Goal: Find specific page/section: Find specific page/section

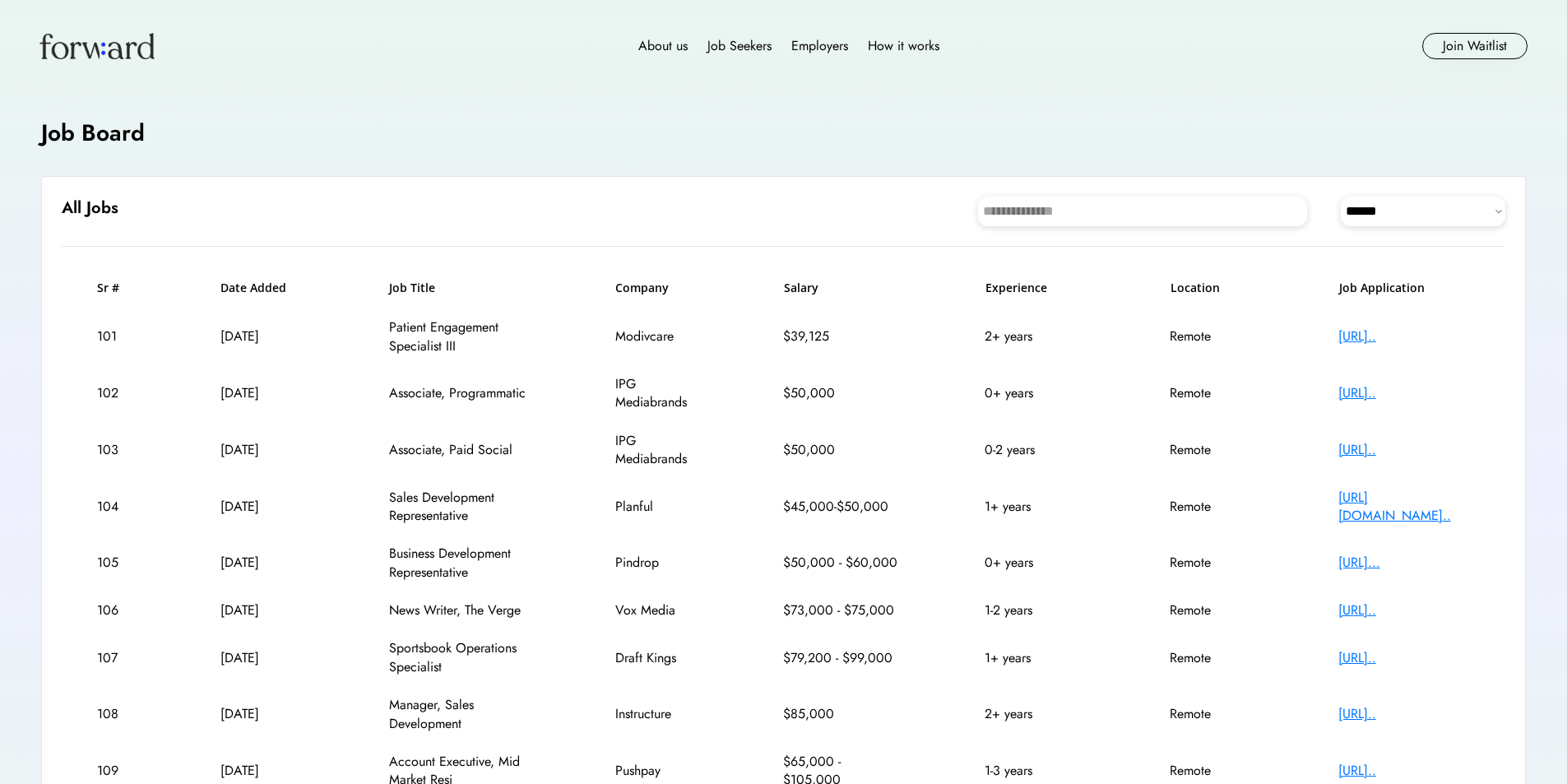
select select "********"
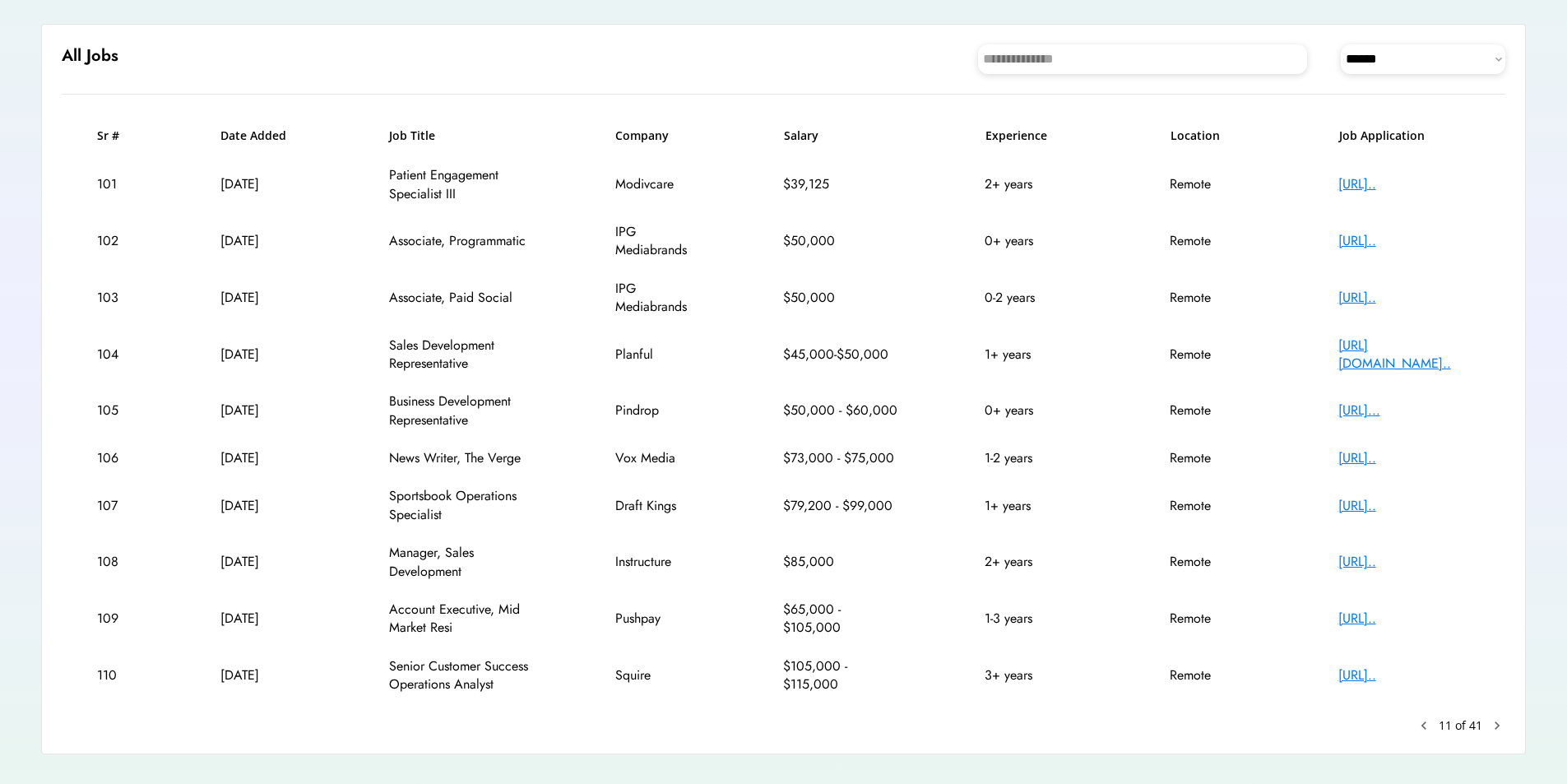
scroll to position [200, 0]
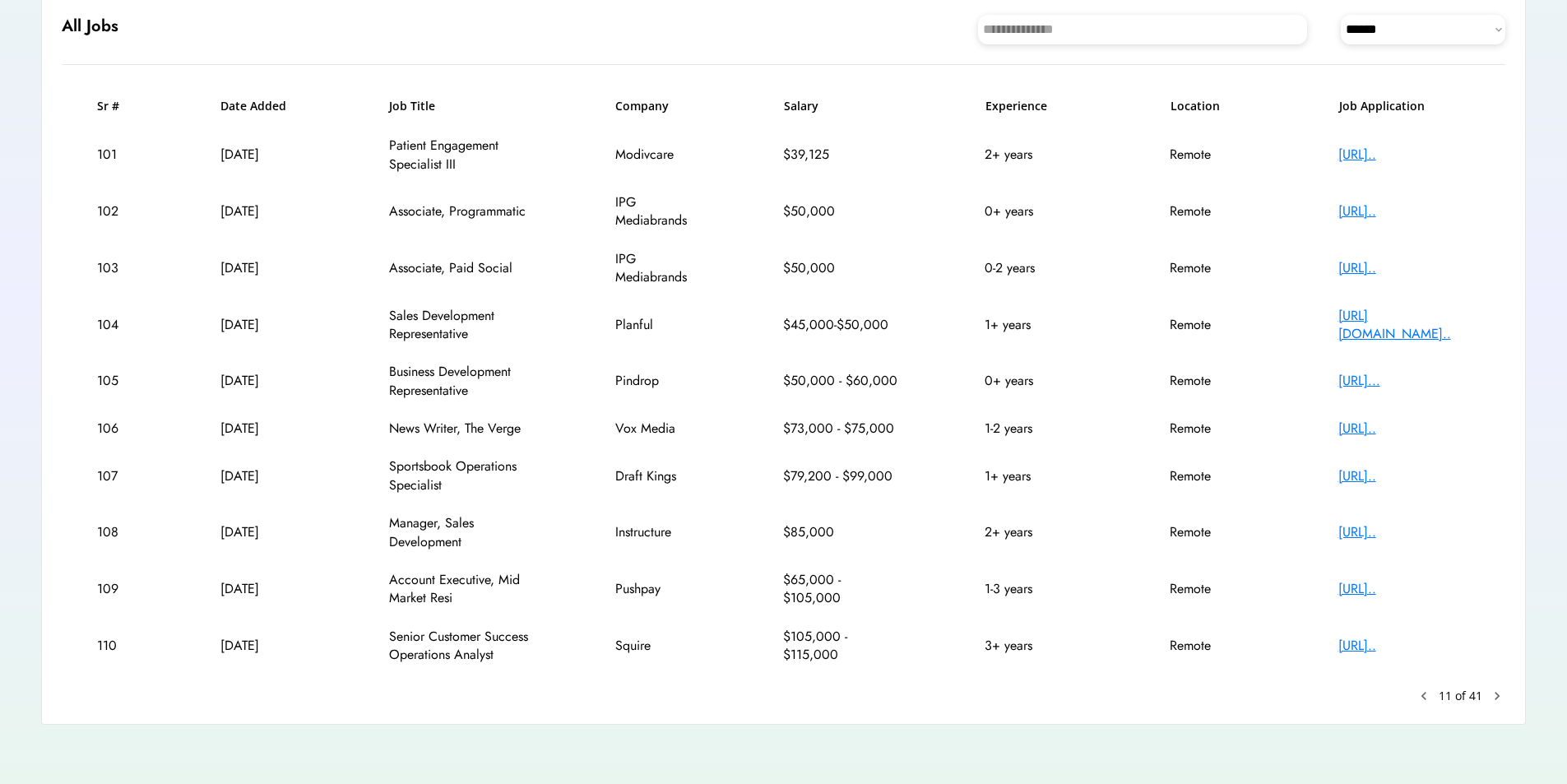
click at [1494, 689] on text "chevron_right" at bounding box center [1497, 696] width 17 height 17
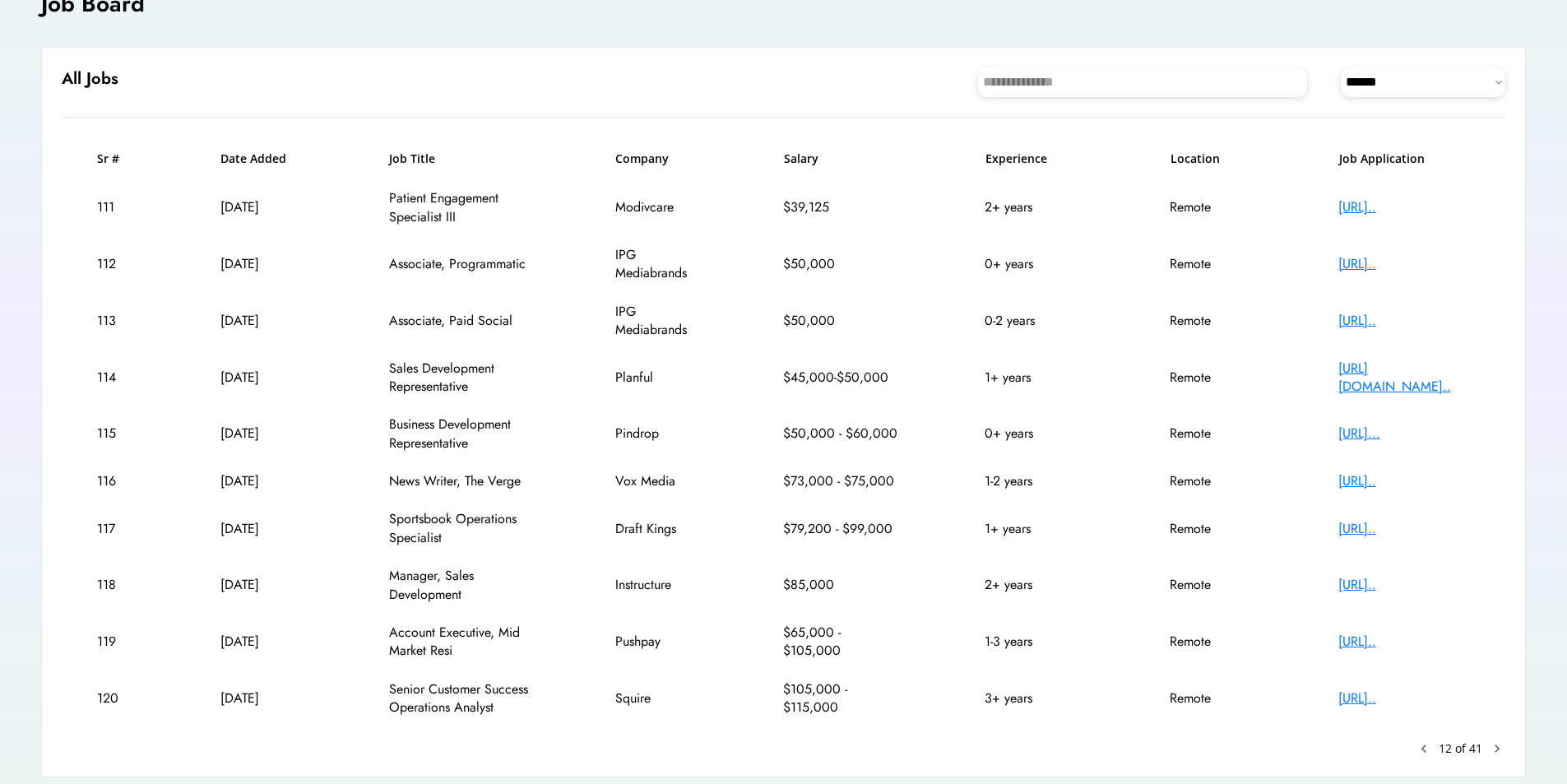
scroll to position [105, 0]
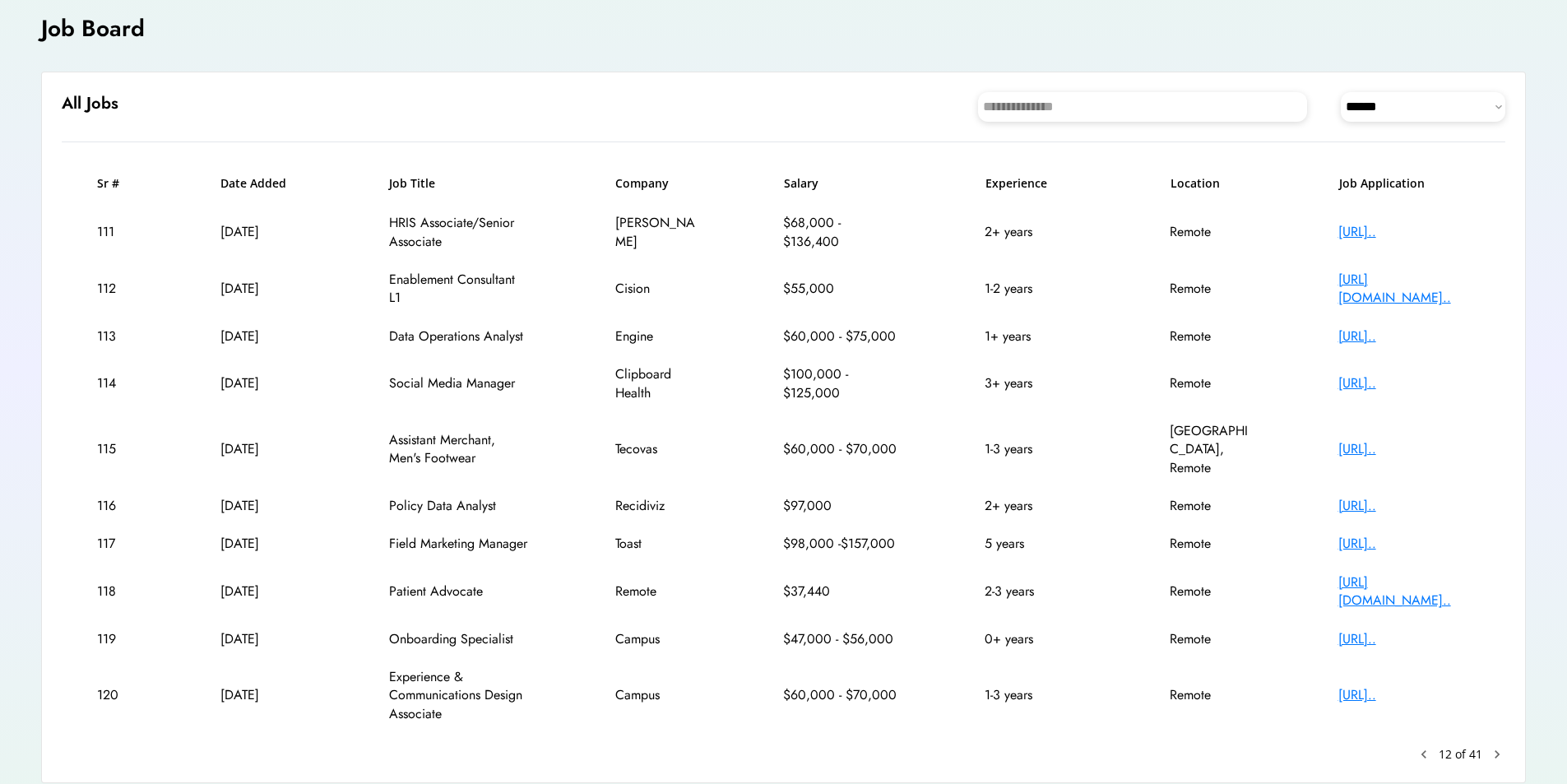
click at [1426, 630] on div "[URL].." at bounding box center [1404, 639] width 131 height 18
click at [1494, 745] on text "chevron_right" at bounding box center [1497, 754] width 17 height 17
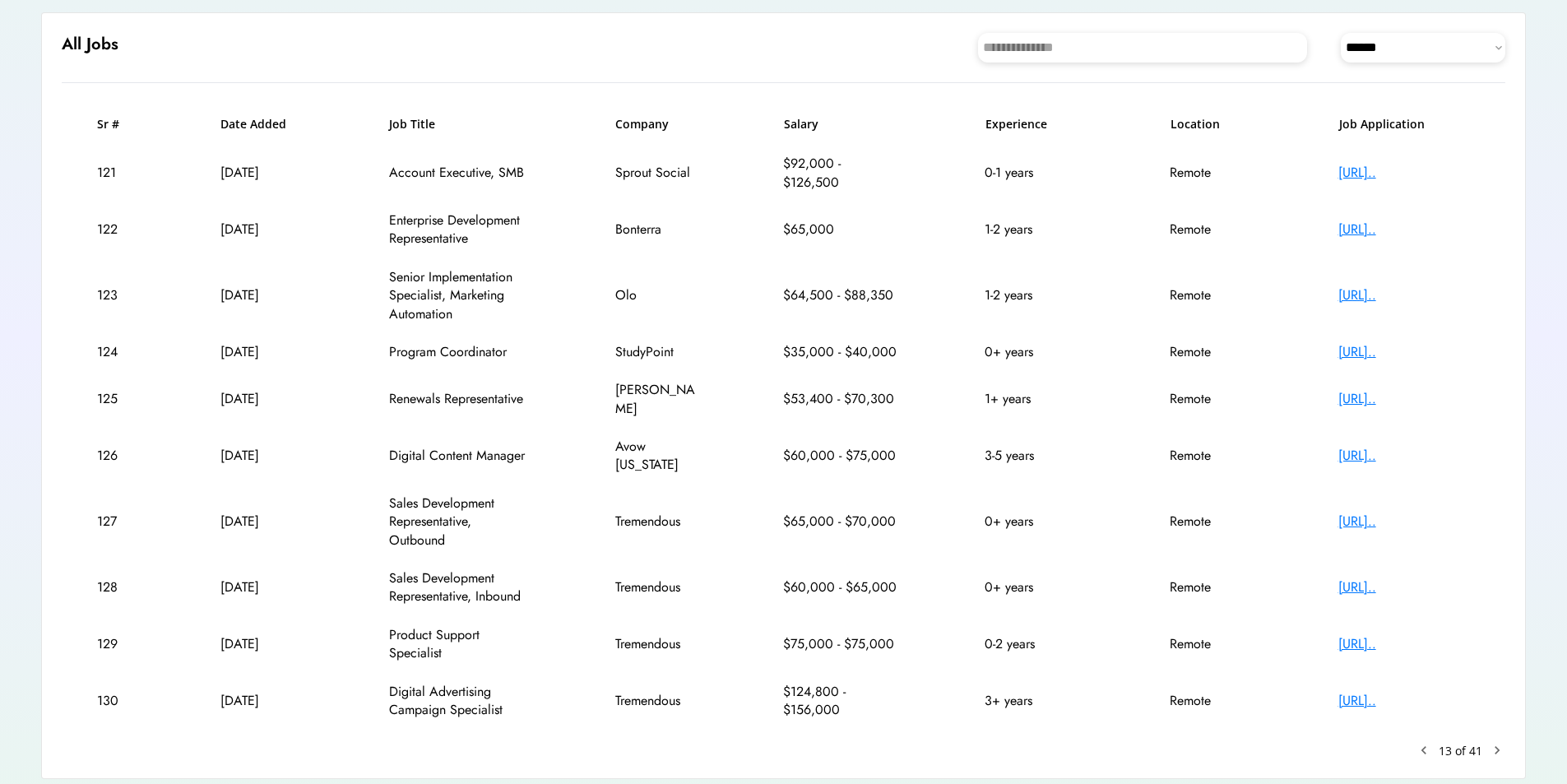
scroll to position [186, 0]
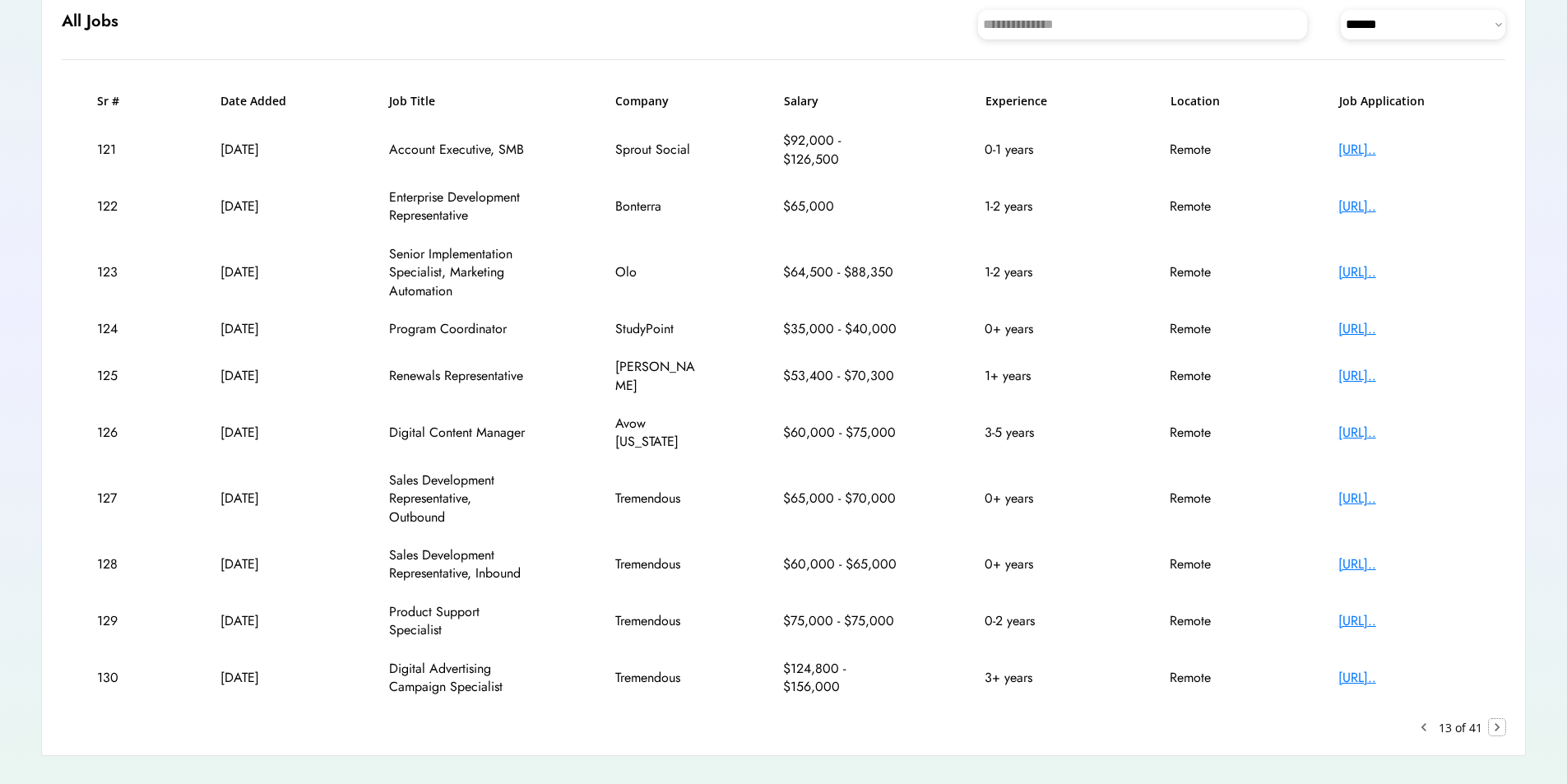
click at [1494, 719] on text "chevron_right" at bounding box center [1497, 727] width 17 height 17
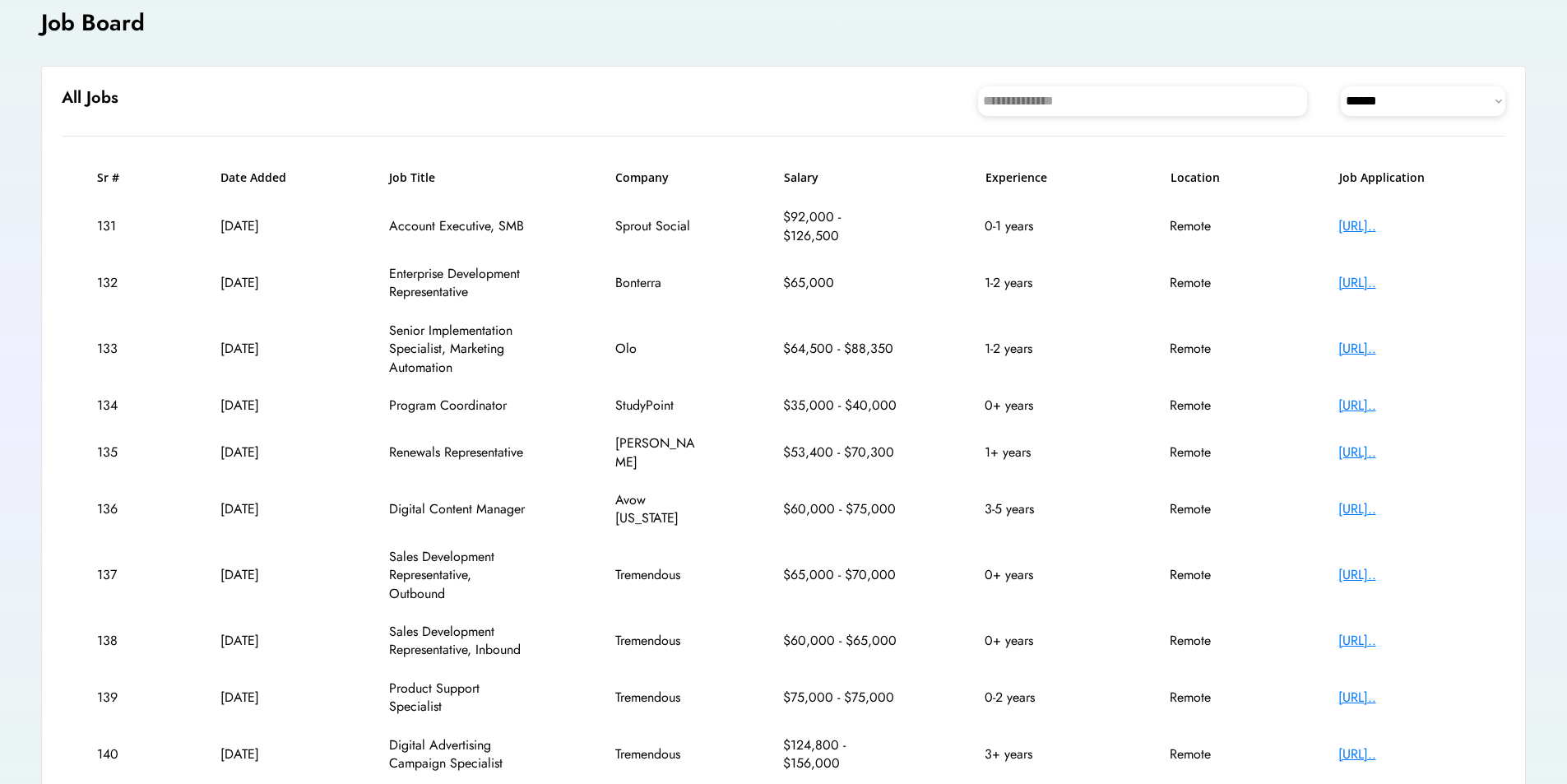
scroll to position [105, 0]
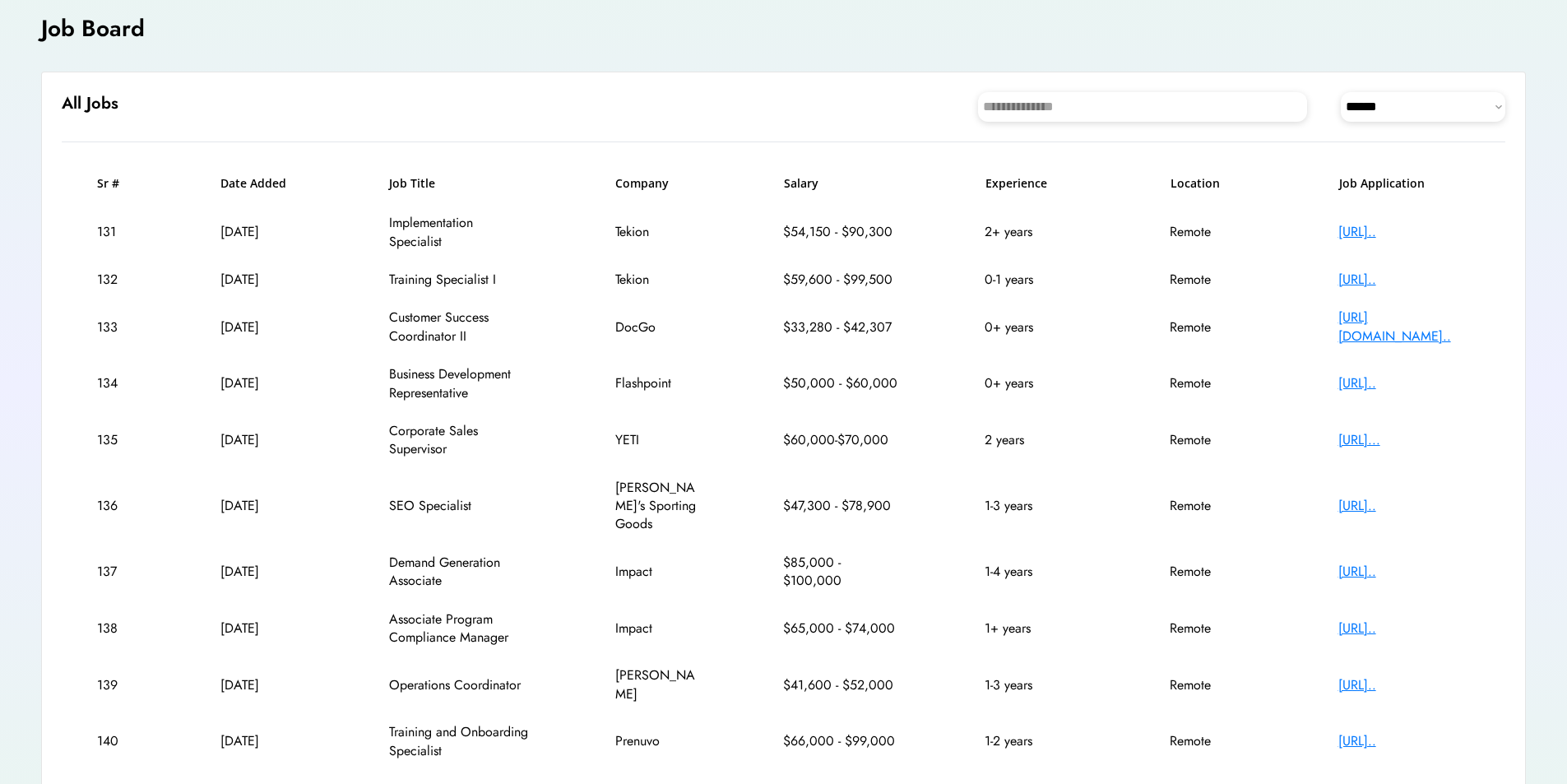
click at [1412, 278] on div "[URL].." at bounding box center [1404, 280] width 131 height 18
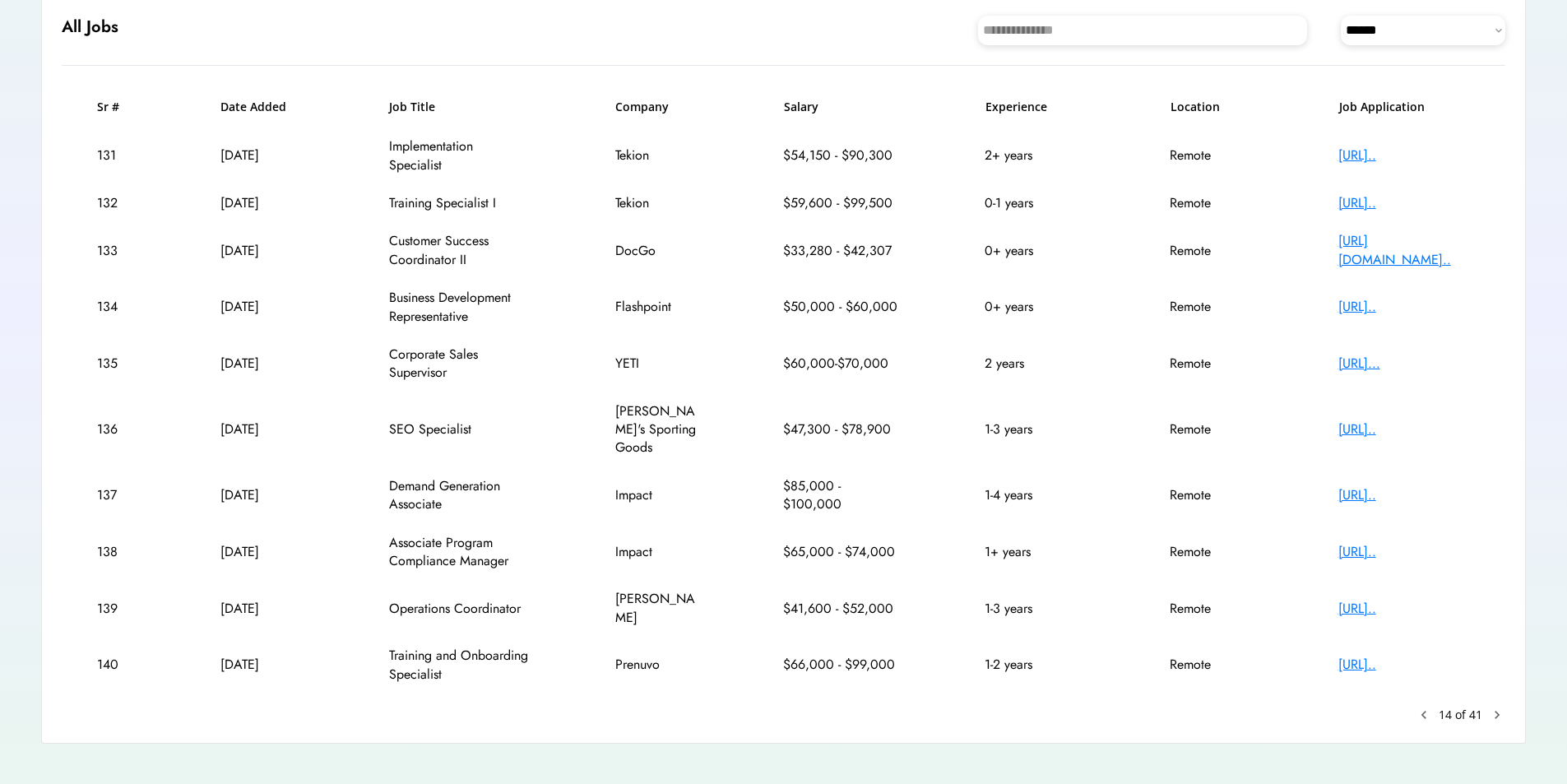
scroll to position [182, 0]
click at [1387, 655] on div "[URL].." at bounding box center [1404, 664] width 131 height 18
click at [1494, 705] on text "chevron_right" at bounding box center [1497, 713] width 17 height 17
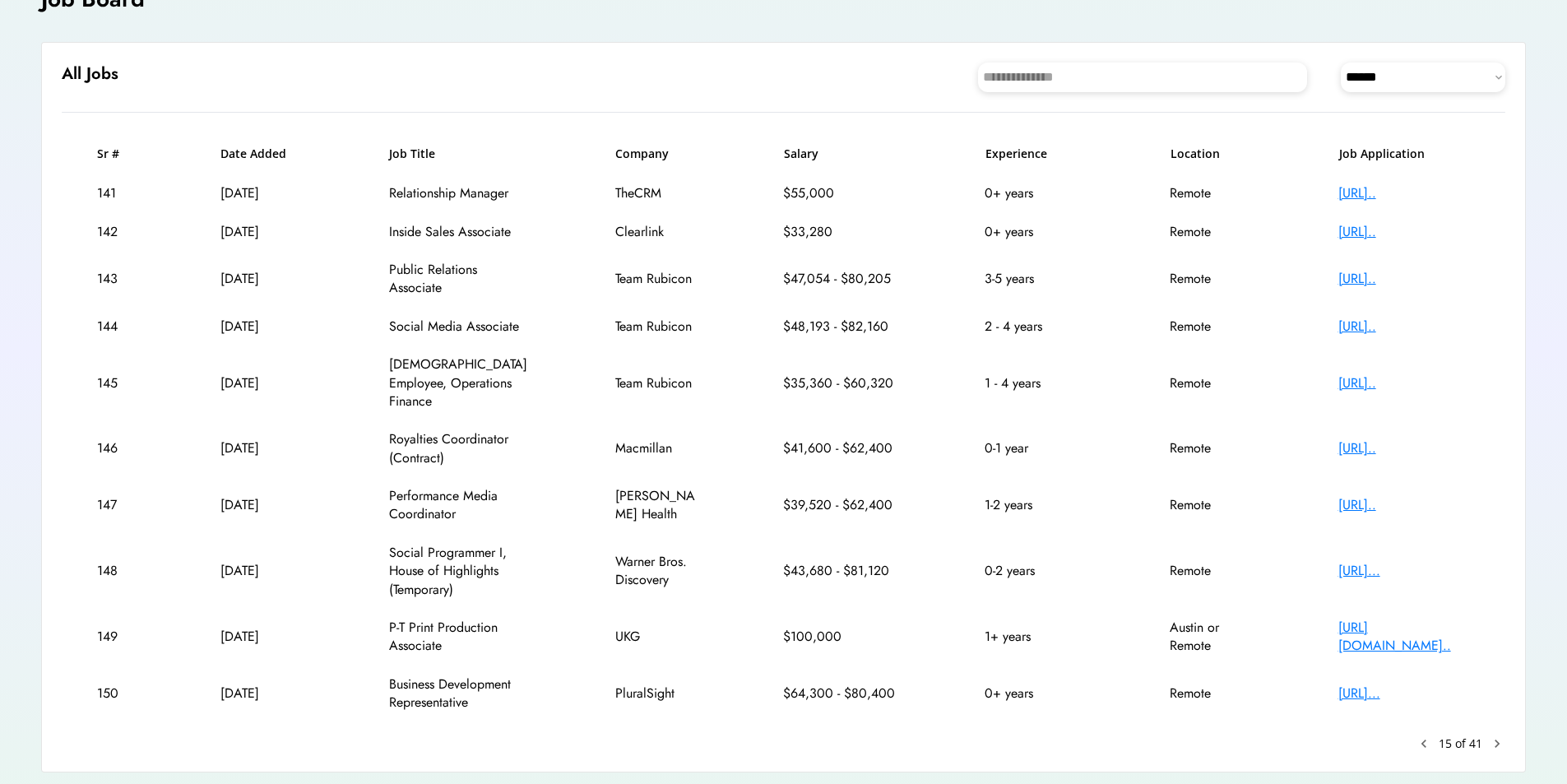
scroll to position [162, 0]
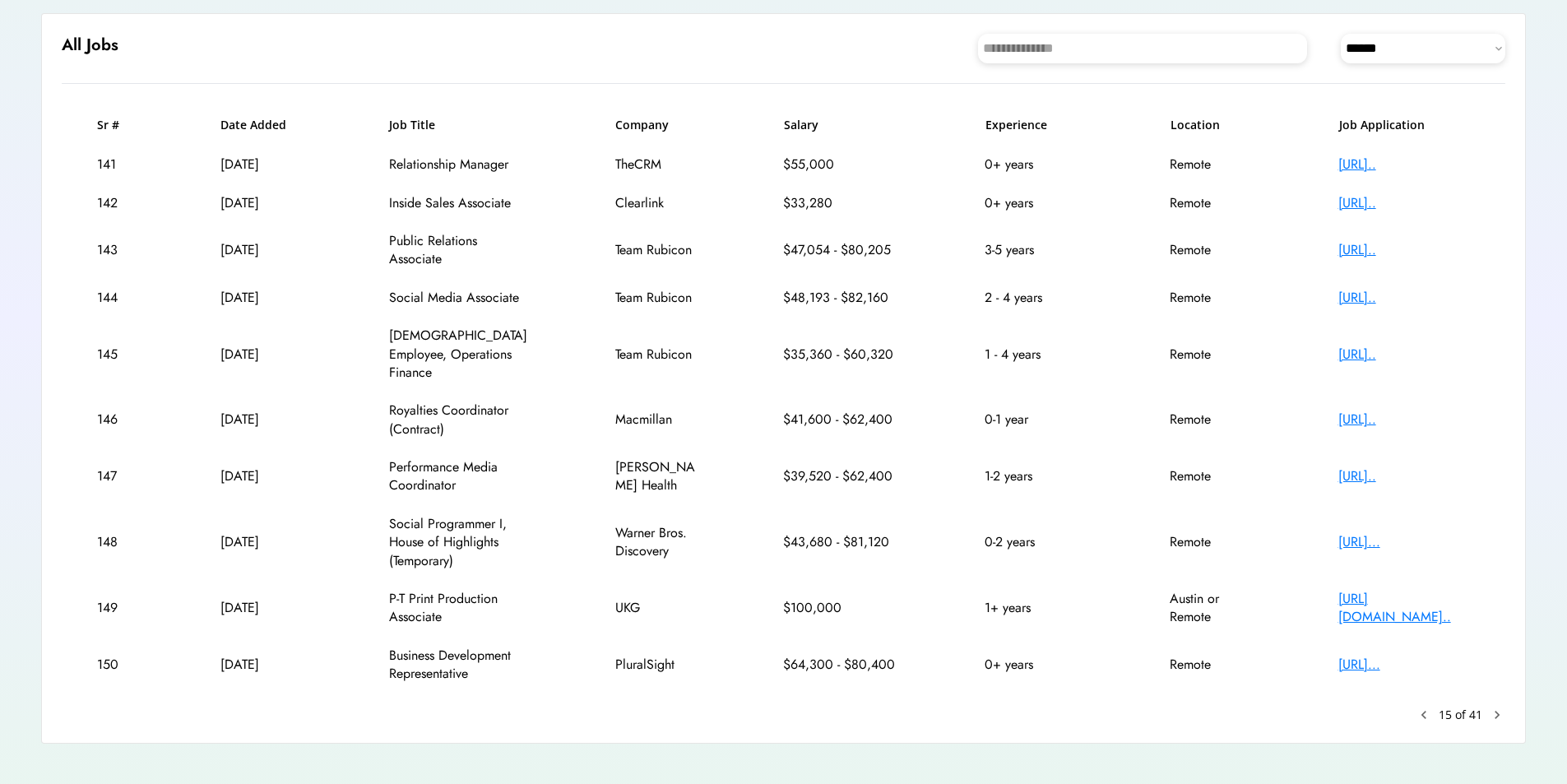
click at [1502, 706] on text "chevron_right" at bounding box center [1497, 714] width 17 height 17
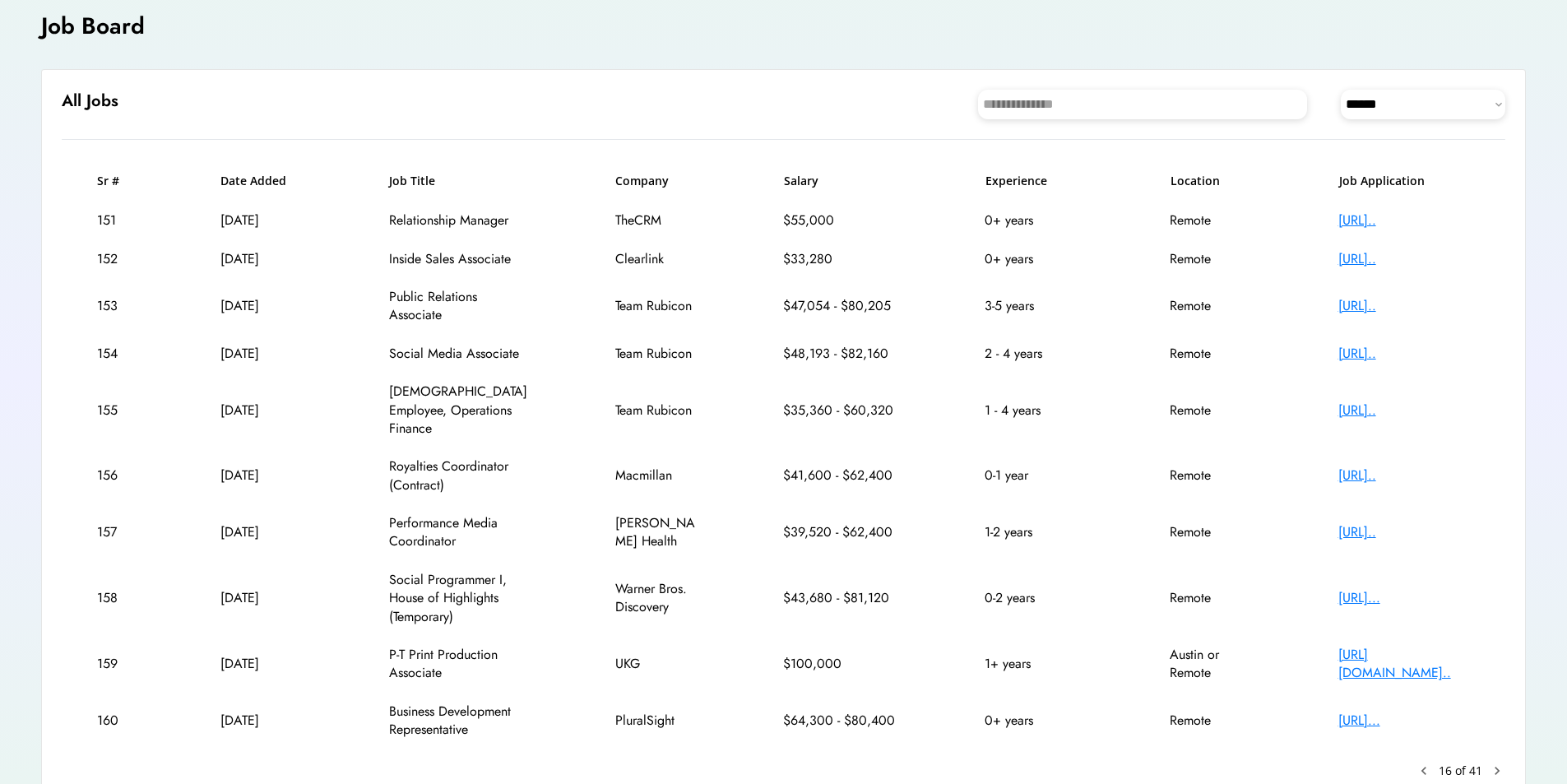
scroll to position [105, 0]
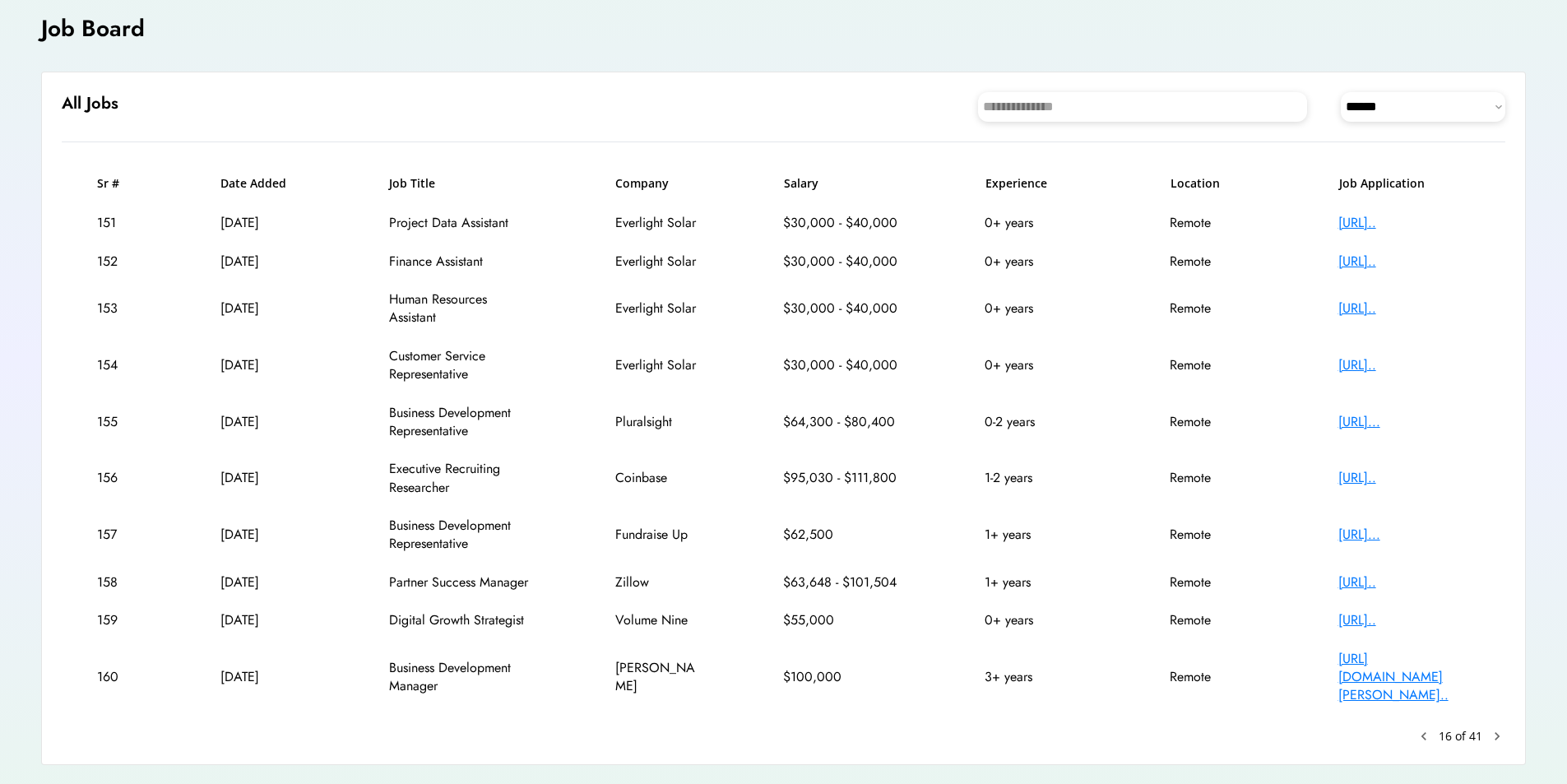
click at [1497, 729] on text "chevron_right" at bounding box center [1497, 736] width 17 height 17
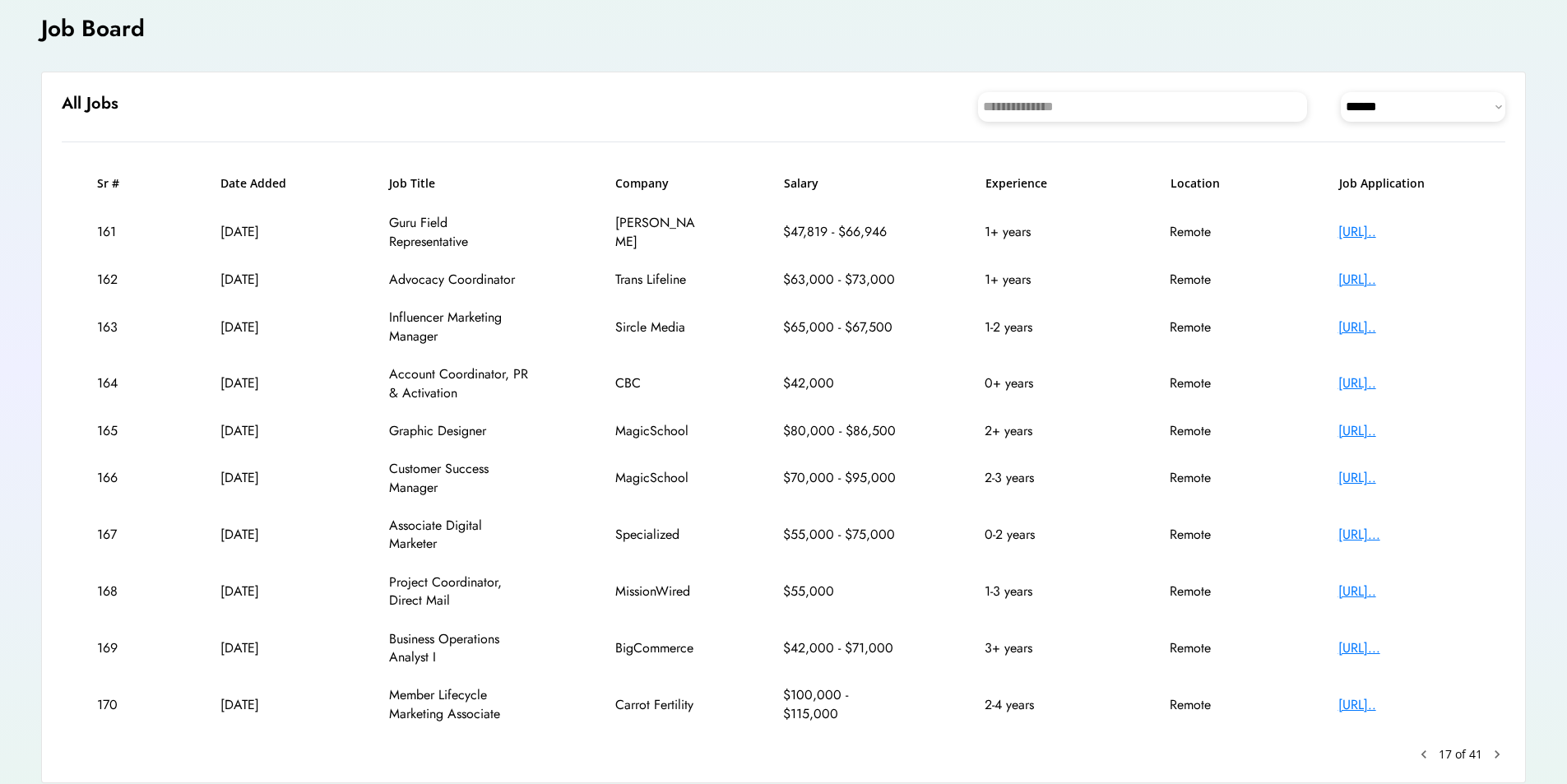
scroll to position [162, 0]
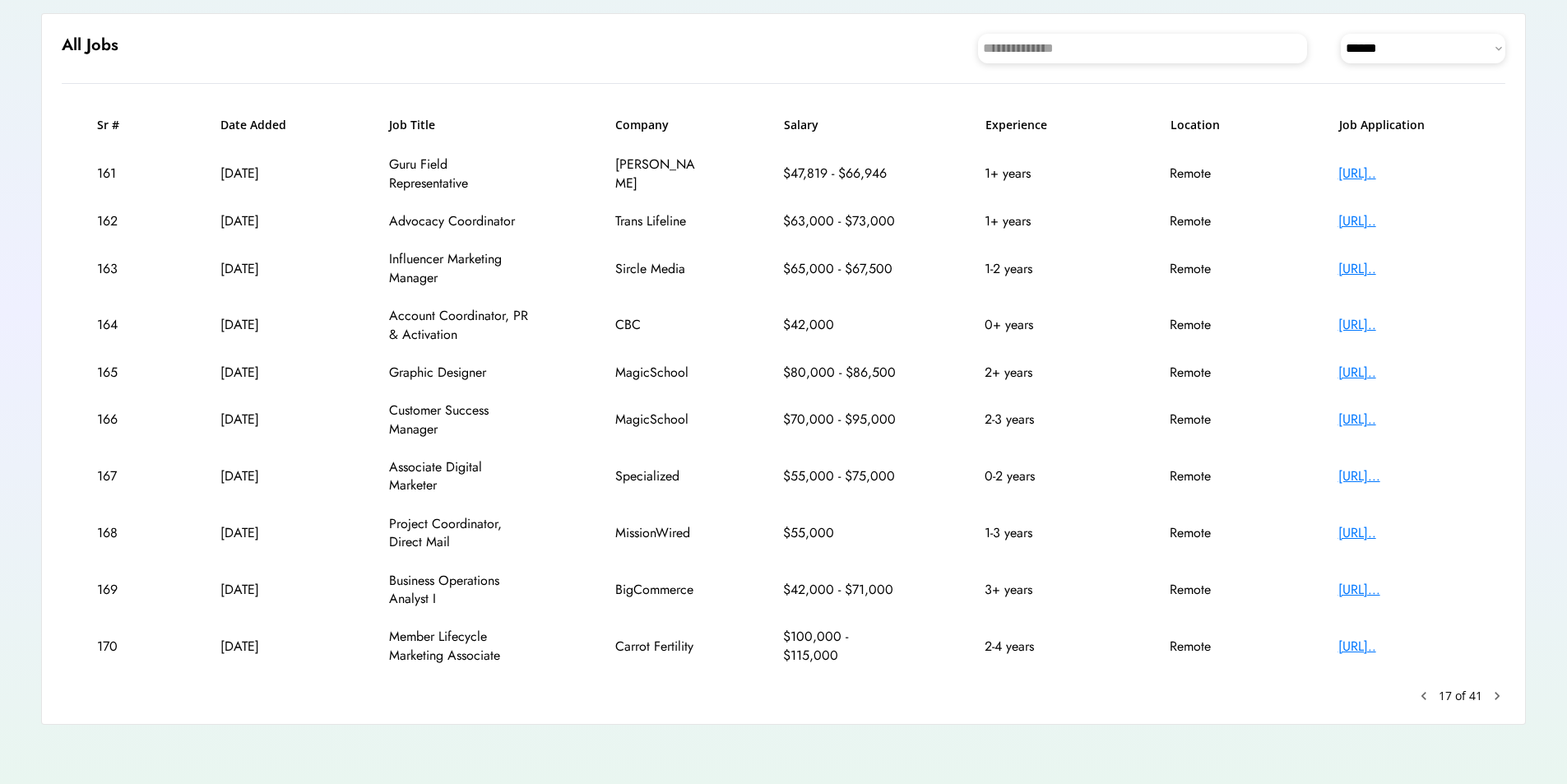
click at [1492, 700] on text "chevron_right" at bounding box center [1497, 696] width 17 height 17
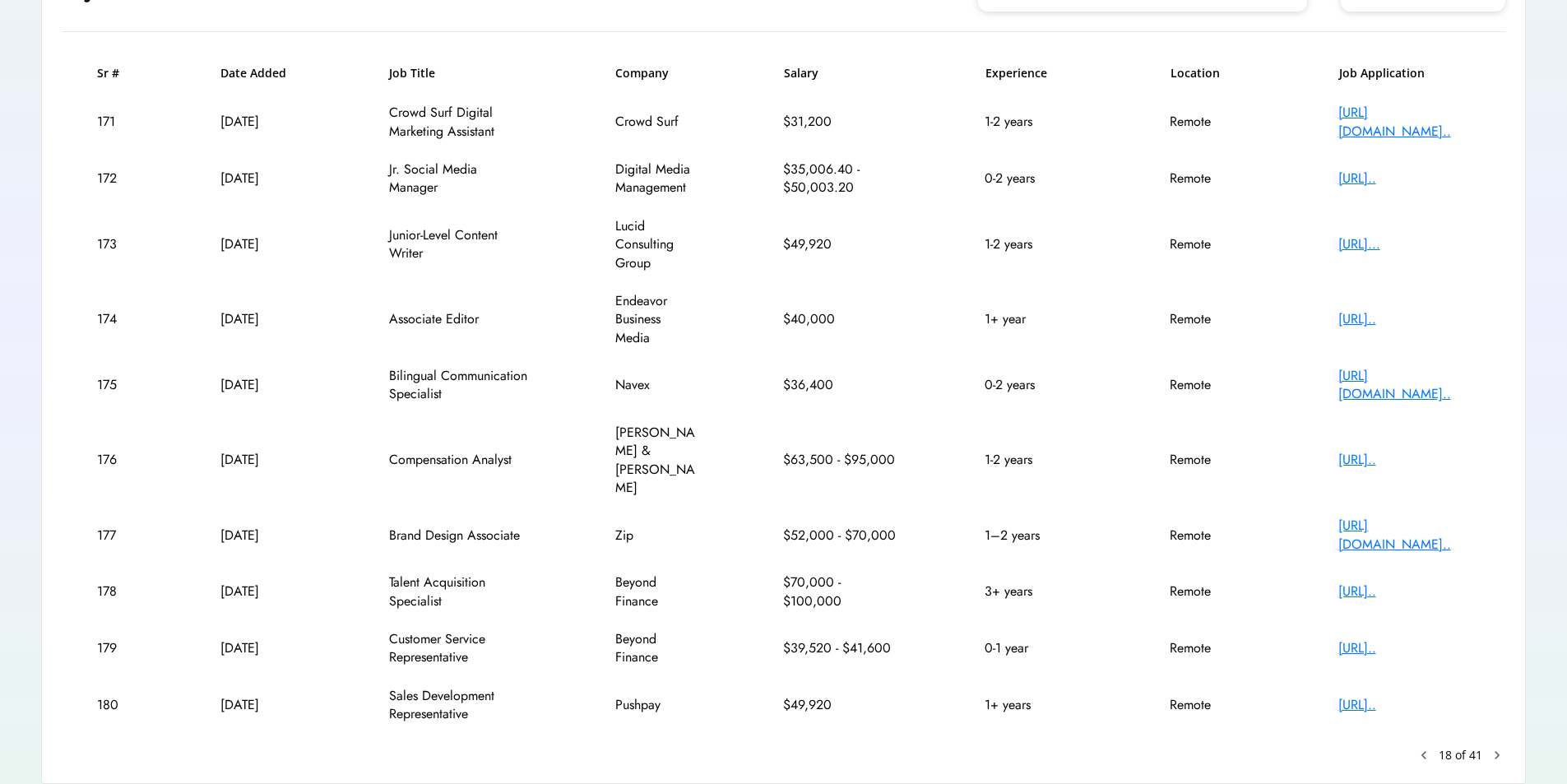
scroll to position [218, 0]
click at [1501, 744] on text "chevron_right" at bounding box center [1497, 752] width 17 height 17
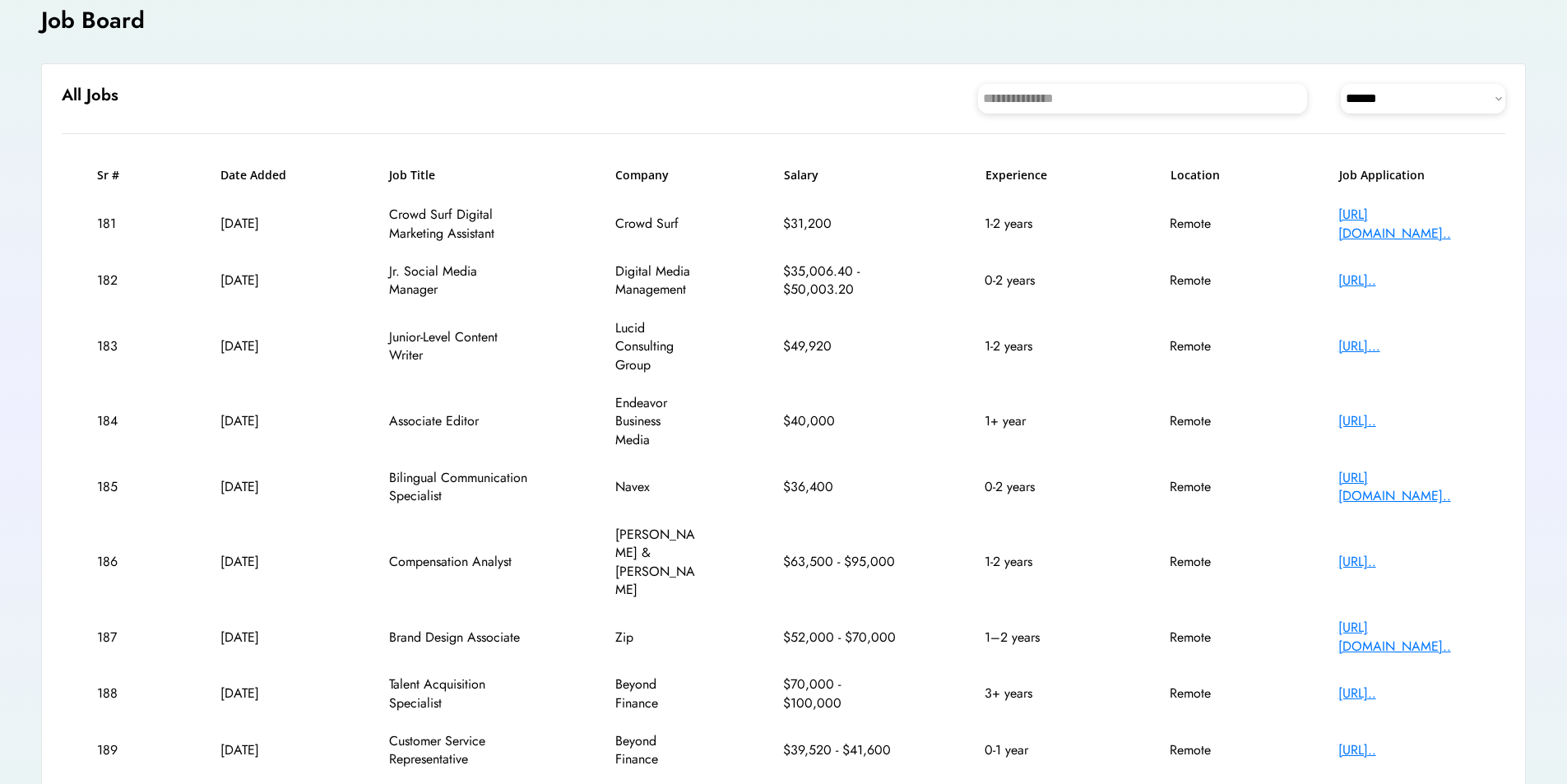
scroll to position [105, 0]
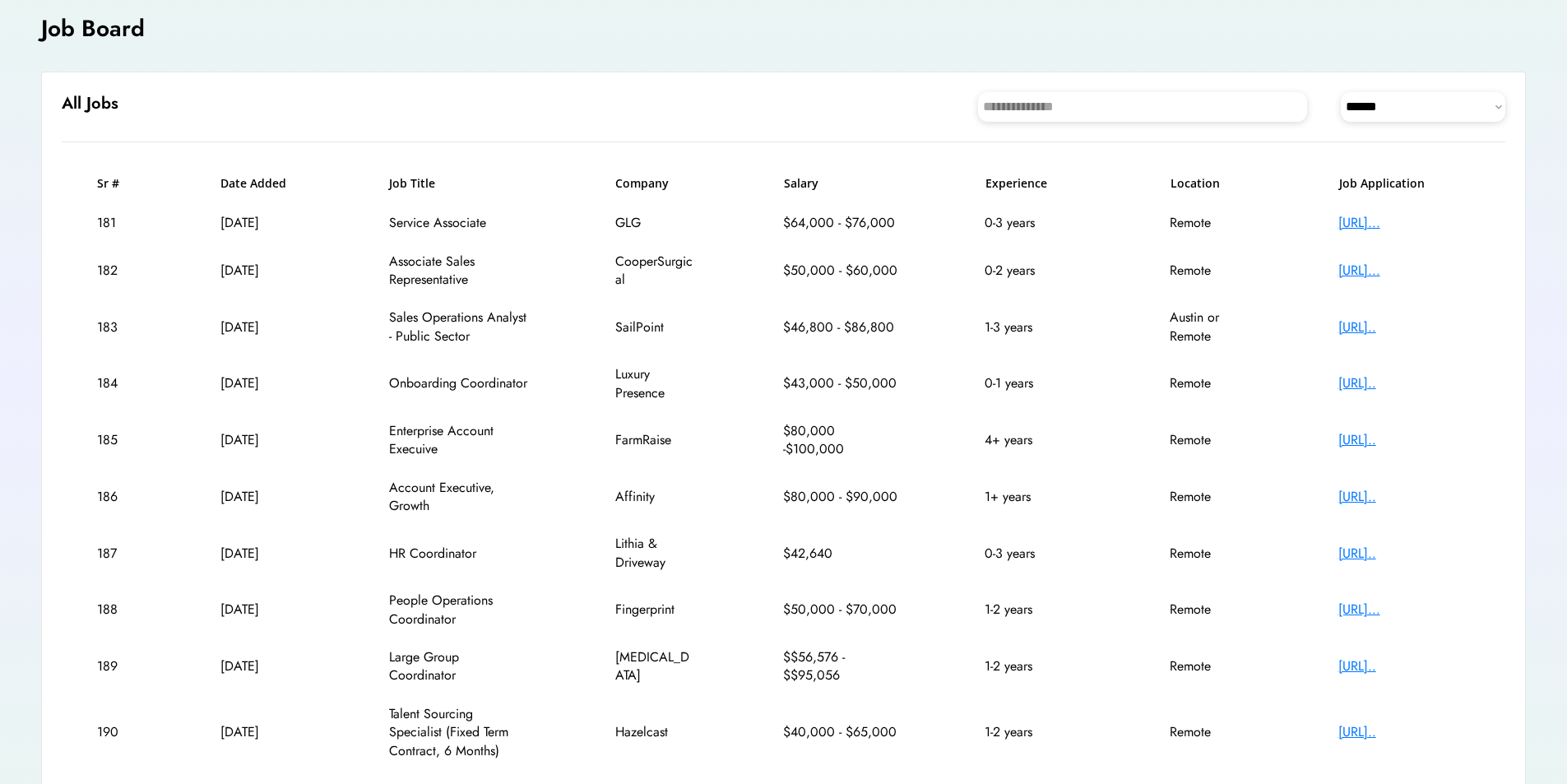
click at [1401, 218] on div "[URL]..." at bounding box center [1404, 223] width 131 height 18
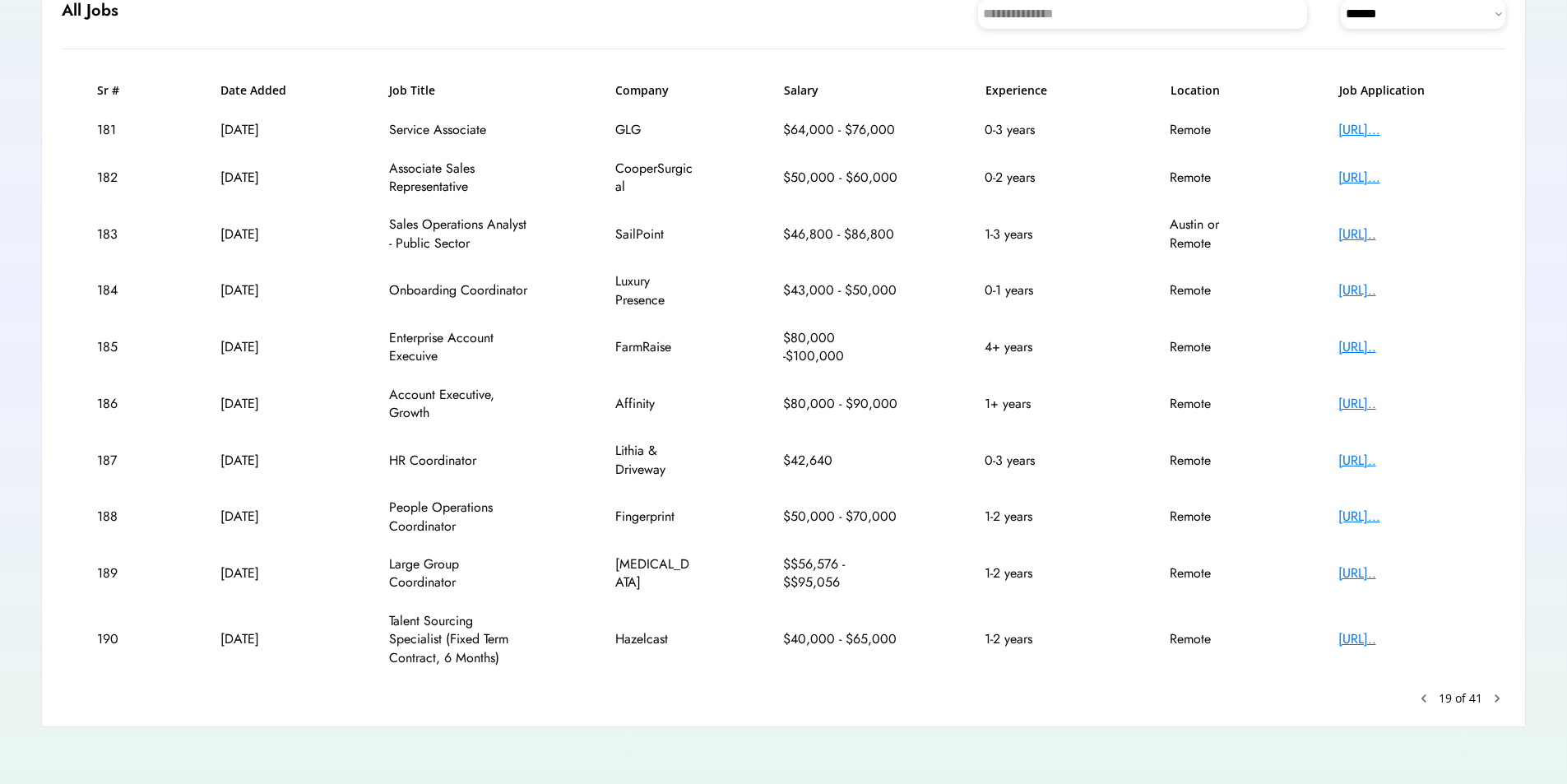
scroll to position [200, 0]
click at [1494, 693] on text "chevron_right" at bounding box center [1497, 696] width 17 height 17
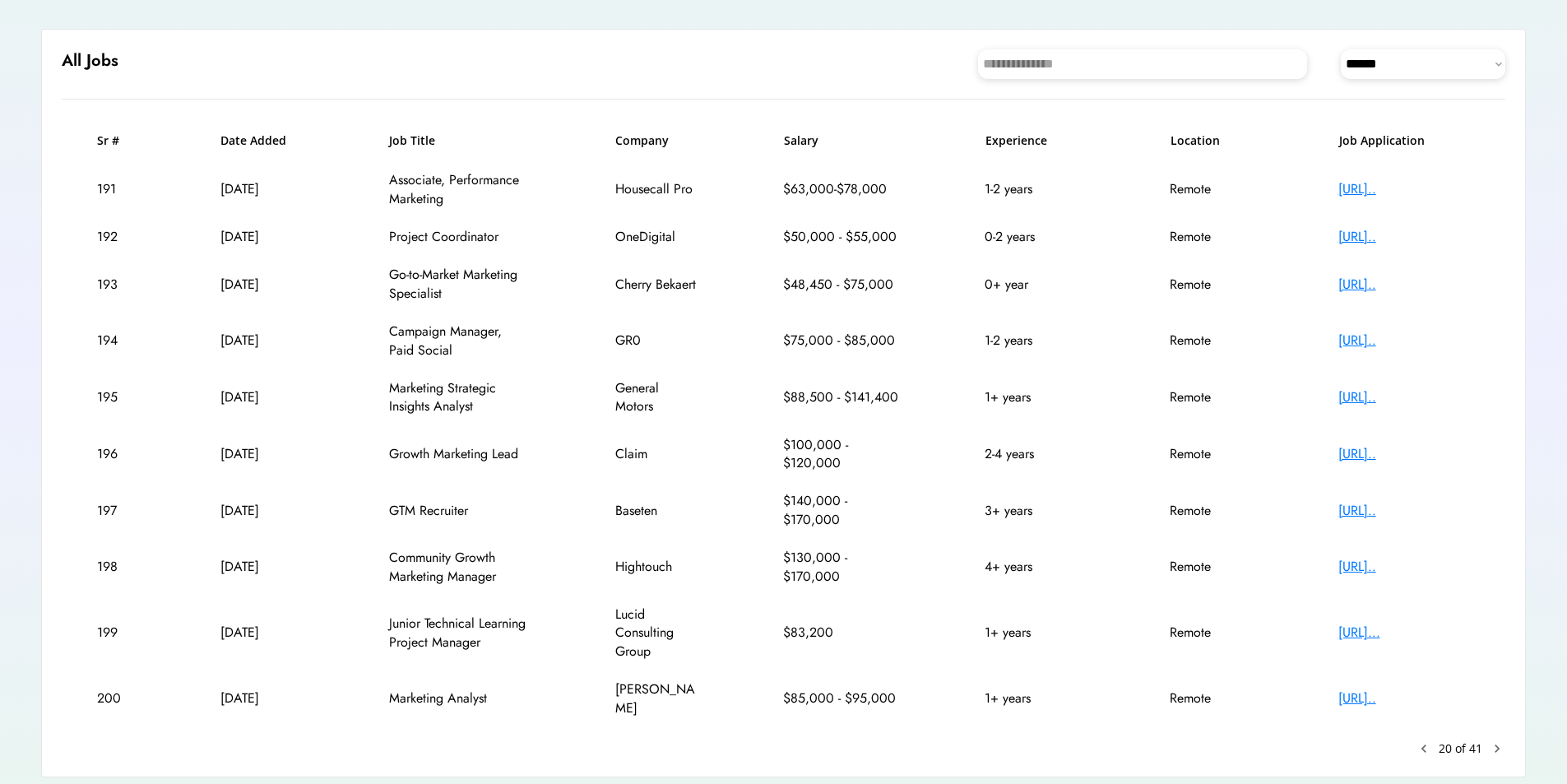
scroll to position [182, 0]
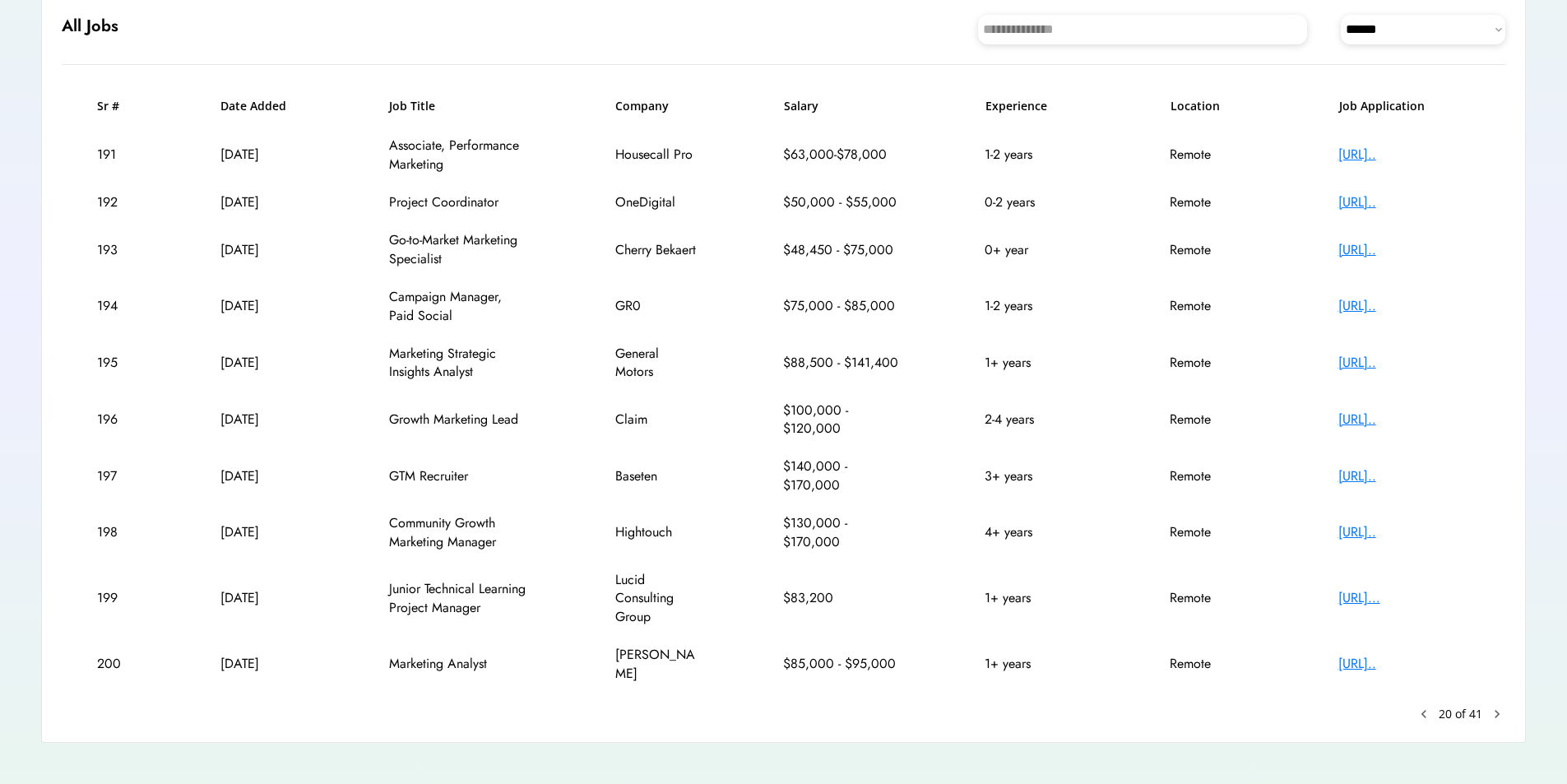
click at [1501, 705] on text "chevron_right" at bounding box center [1497, 713] width 17 height 17
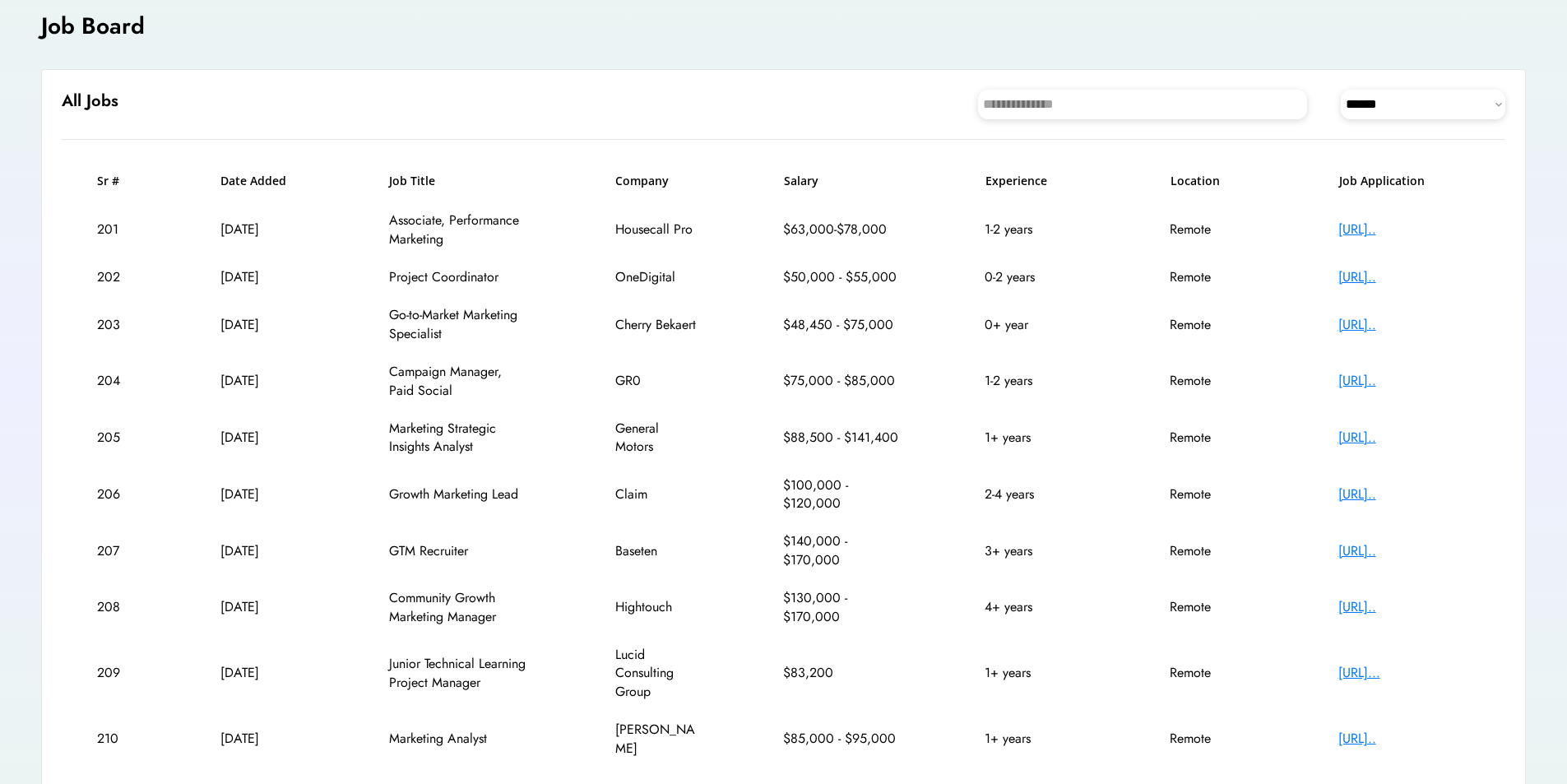
scroll to position [105, 0]
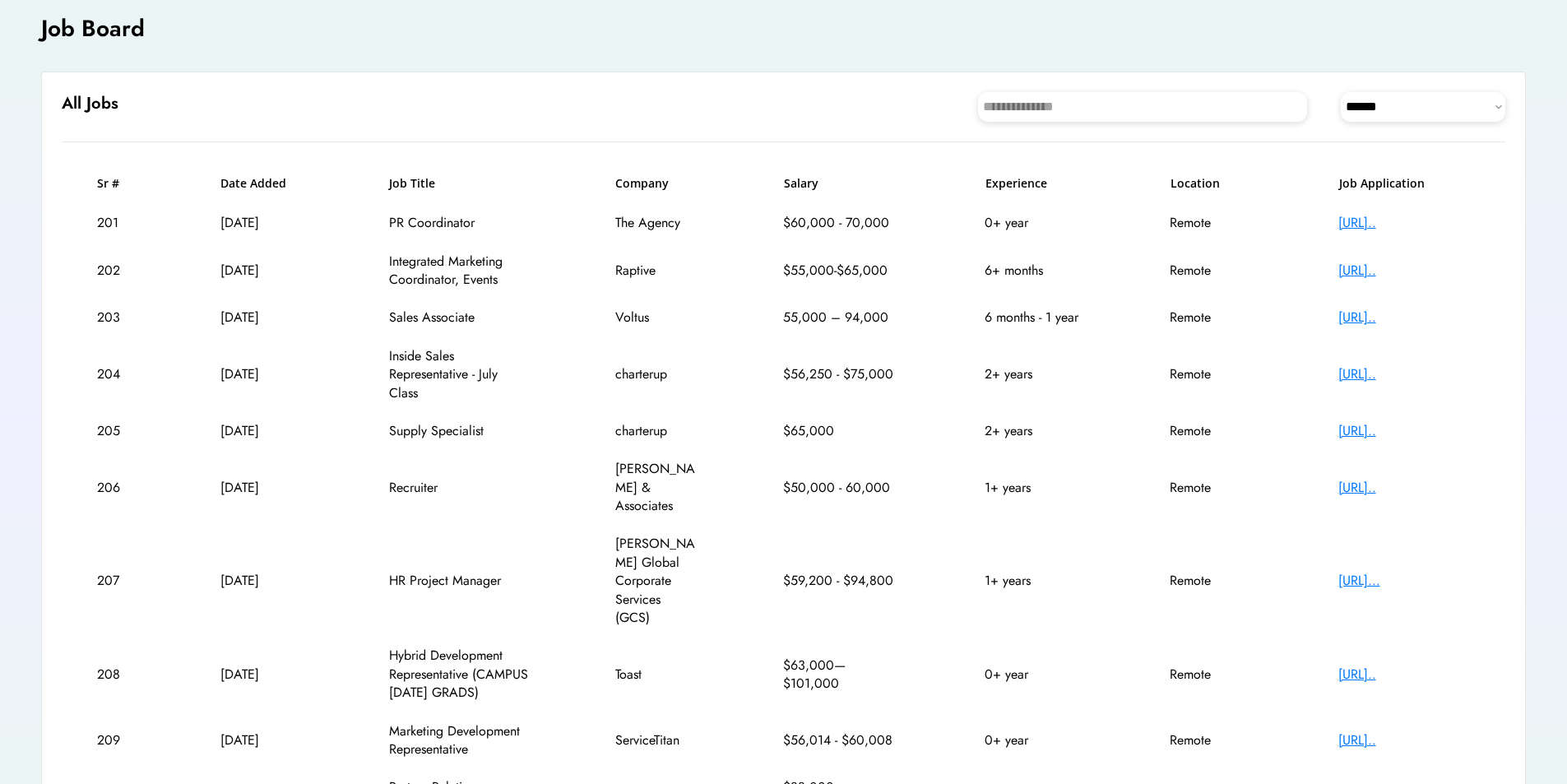
click at [1370, 223] on div "[URL].." at bounding box center [1404, 223] width 131 height 18
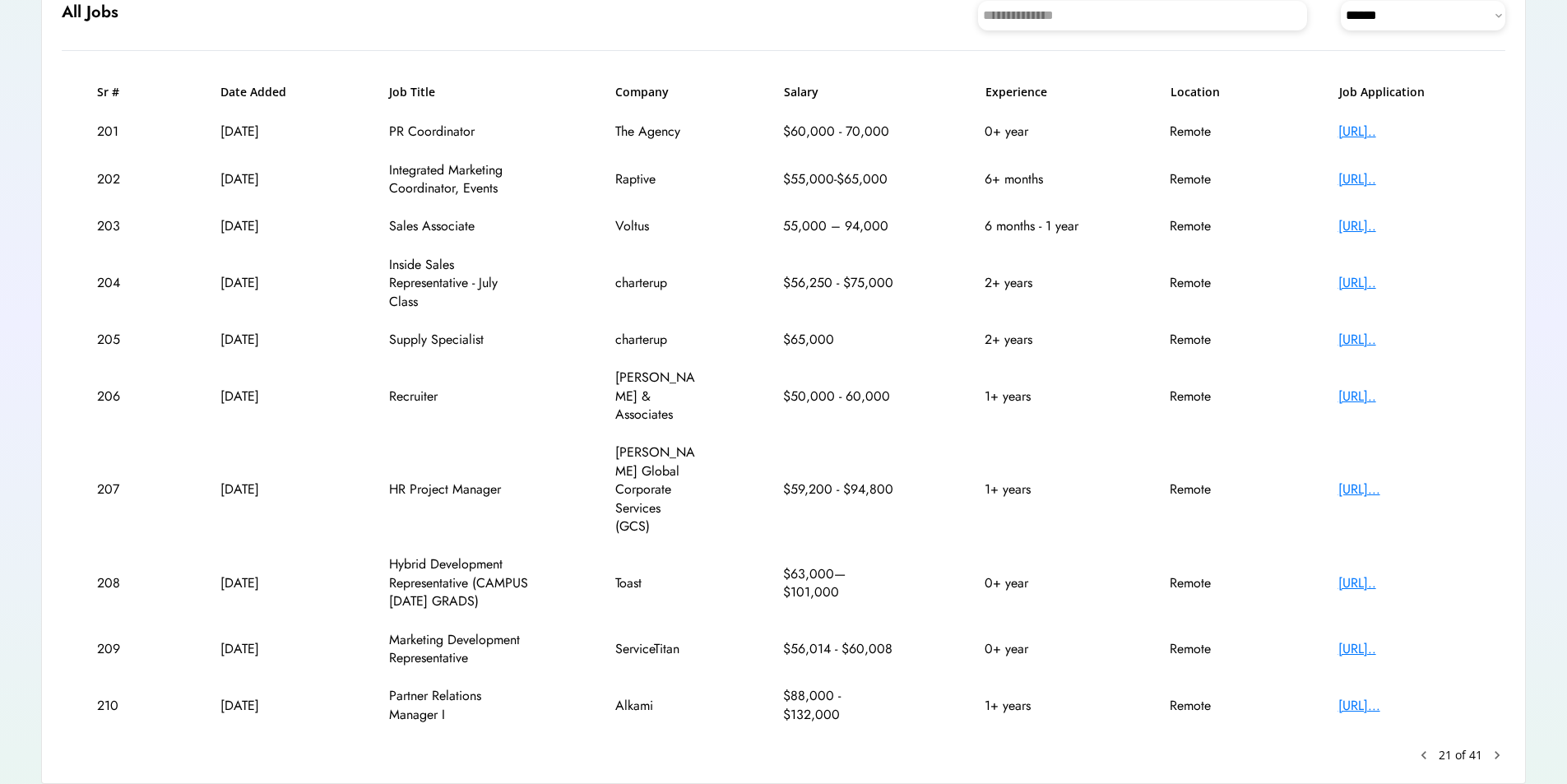
scroll to position [198, 0]
click at [1400, 398] on div "[URL].." at bounding box center [1404, 394] width 131 height 18
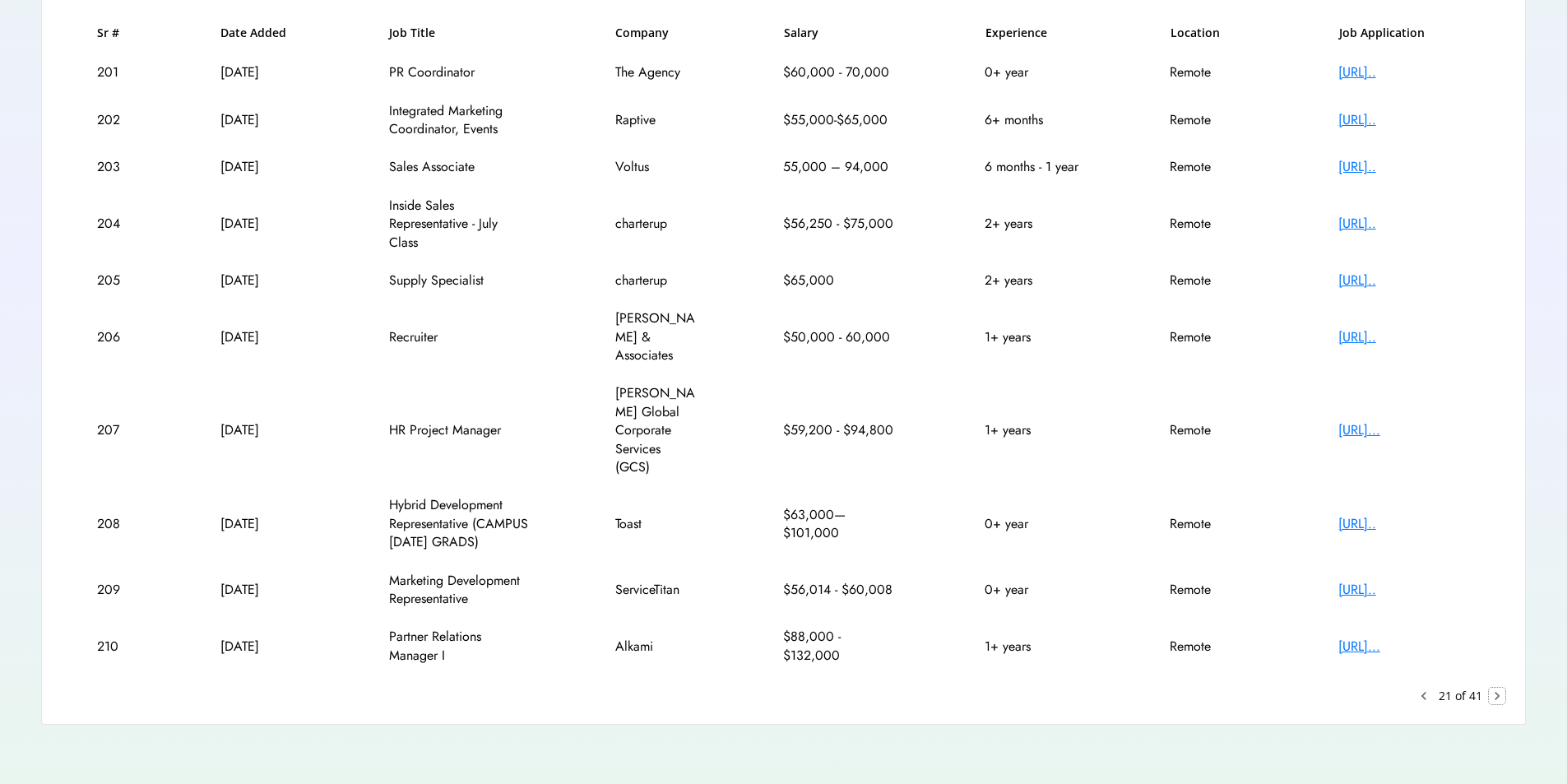
click at [1494, 693] on text "chevron_right" at bounding box center [1497, 696] width 17 height 17
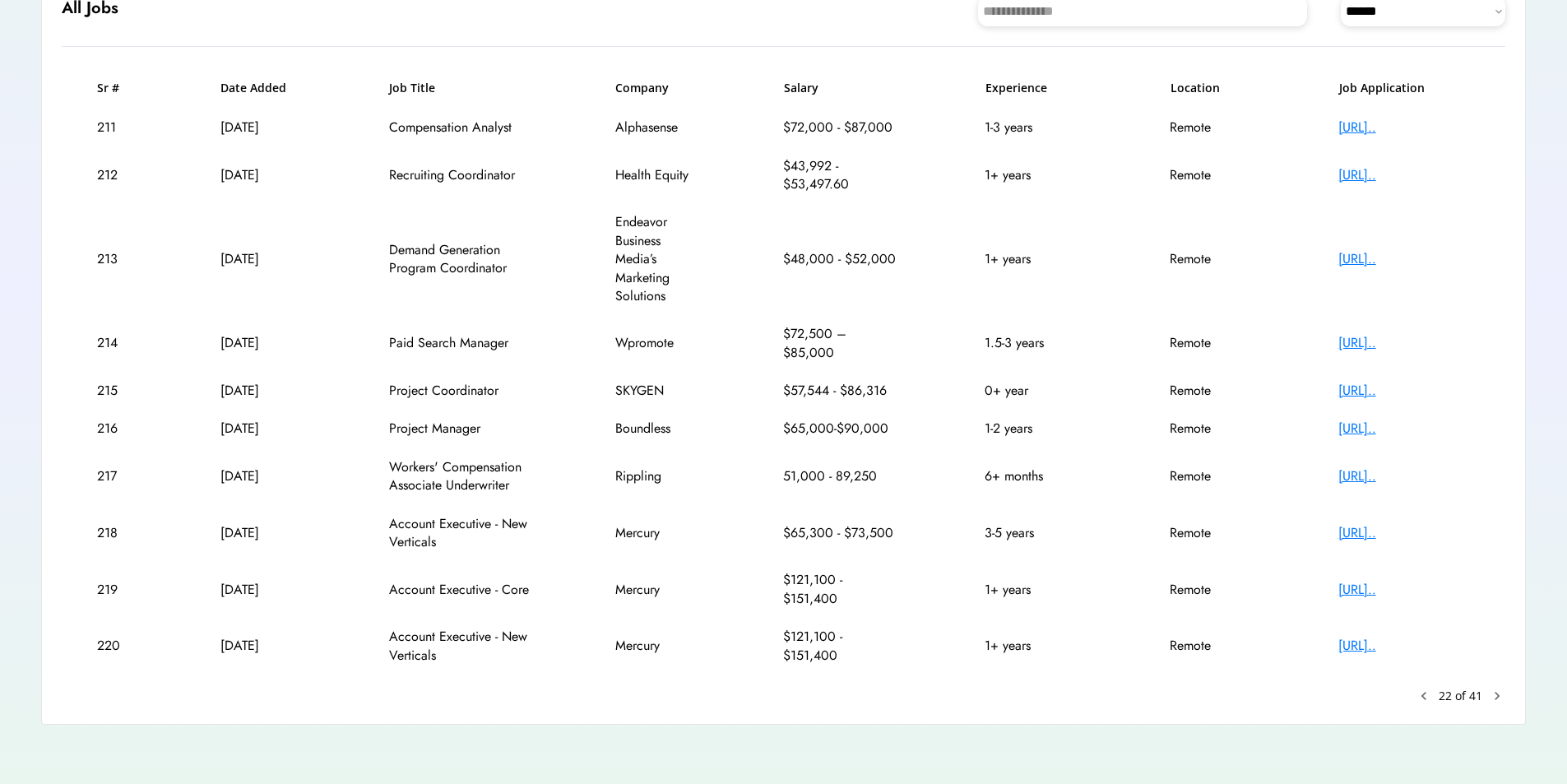
scroll to position [218, 0]
click at [1495, 697] on text "chevron_right" at bounding box center [1497, 696] width 17 height 17
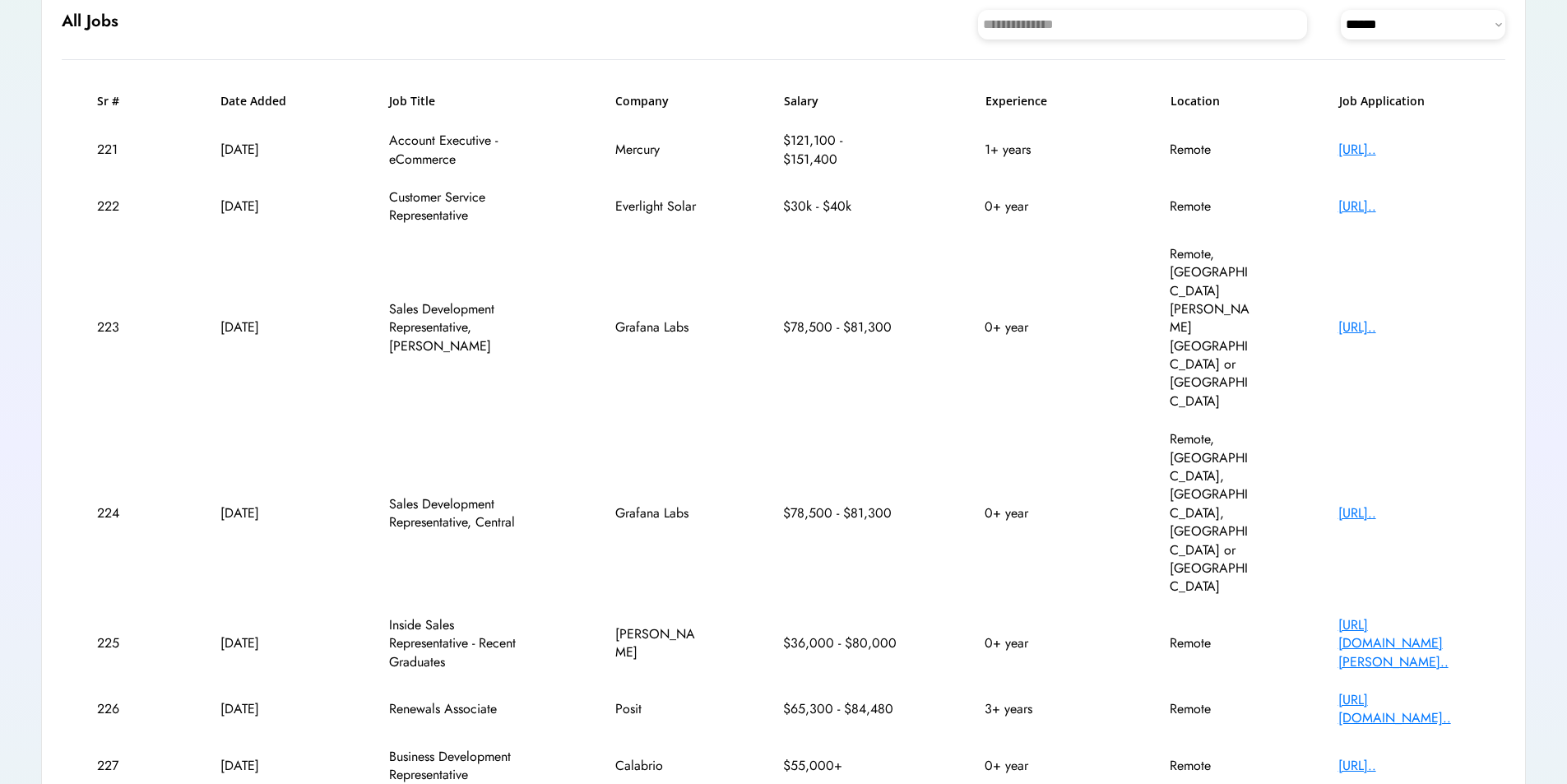
scroll to position [269, 0]
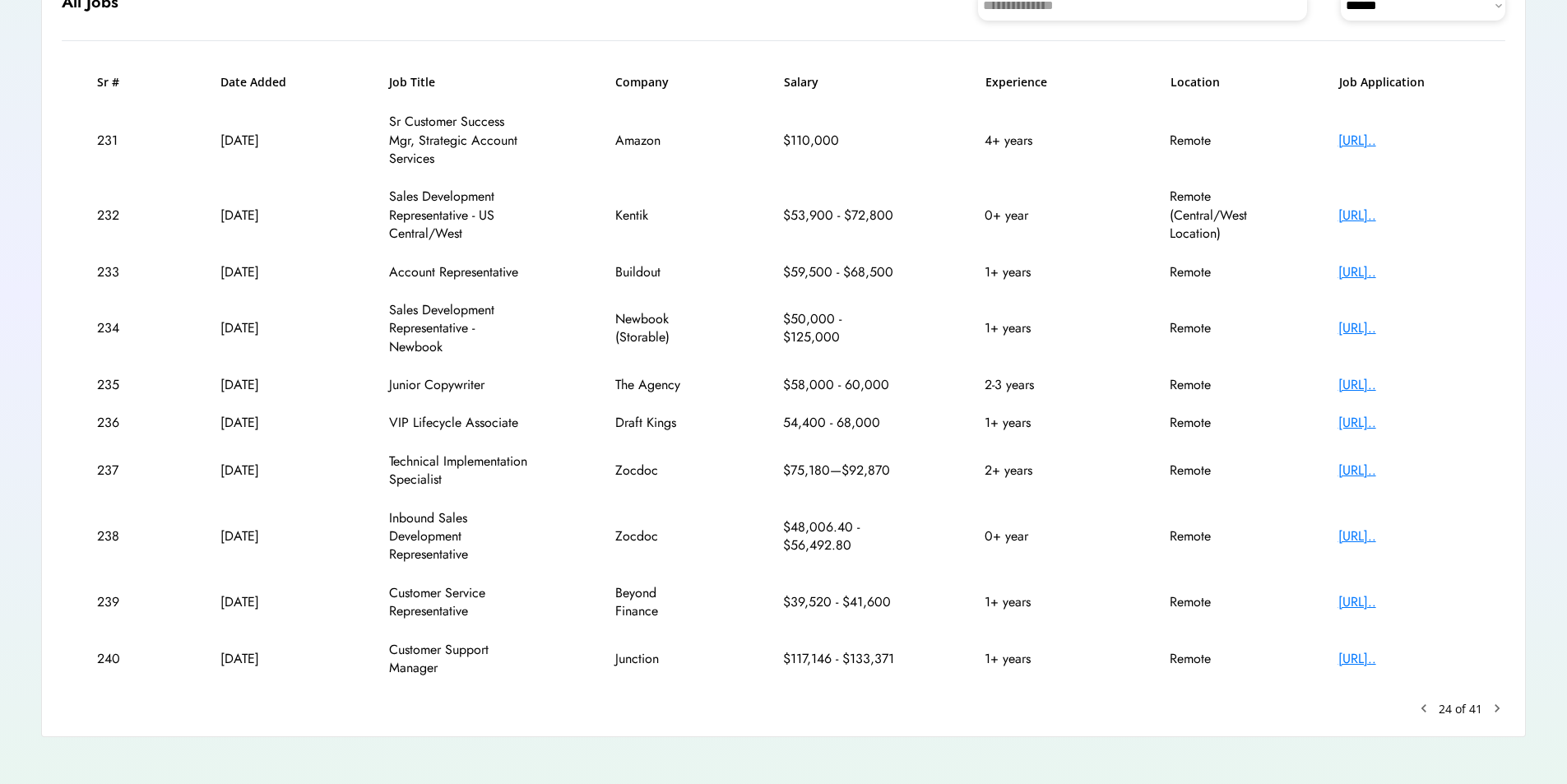
scroll to position [218, 0]
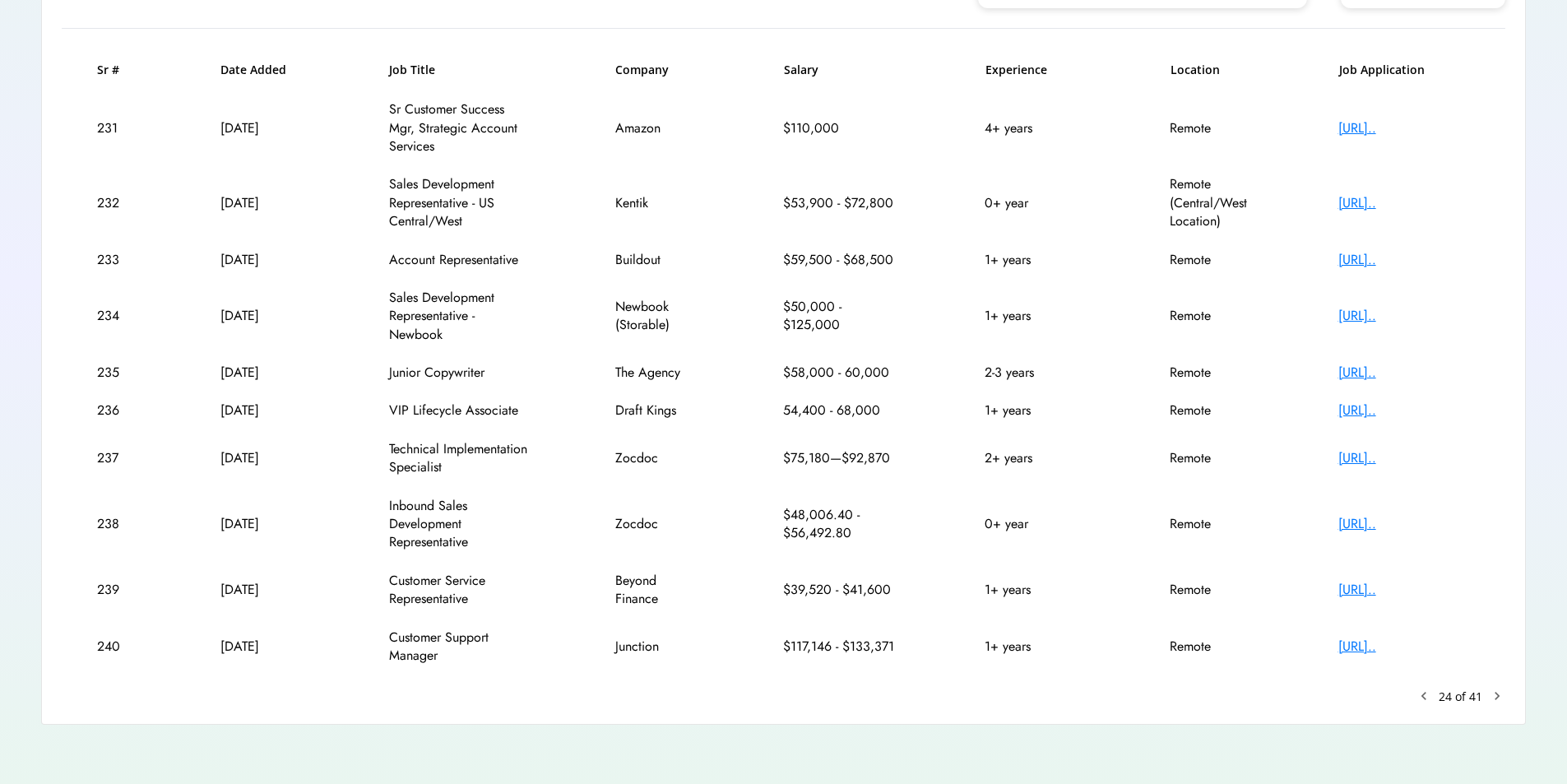
click at [1423, 646] on div "[URL].." at bounding box center [1404, 646] width 131 height 18
click at [1493, 697] on text "chevron_right" at bounding box center [1497, 696] width 17 height 17
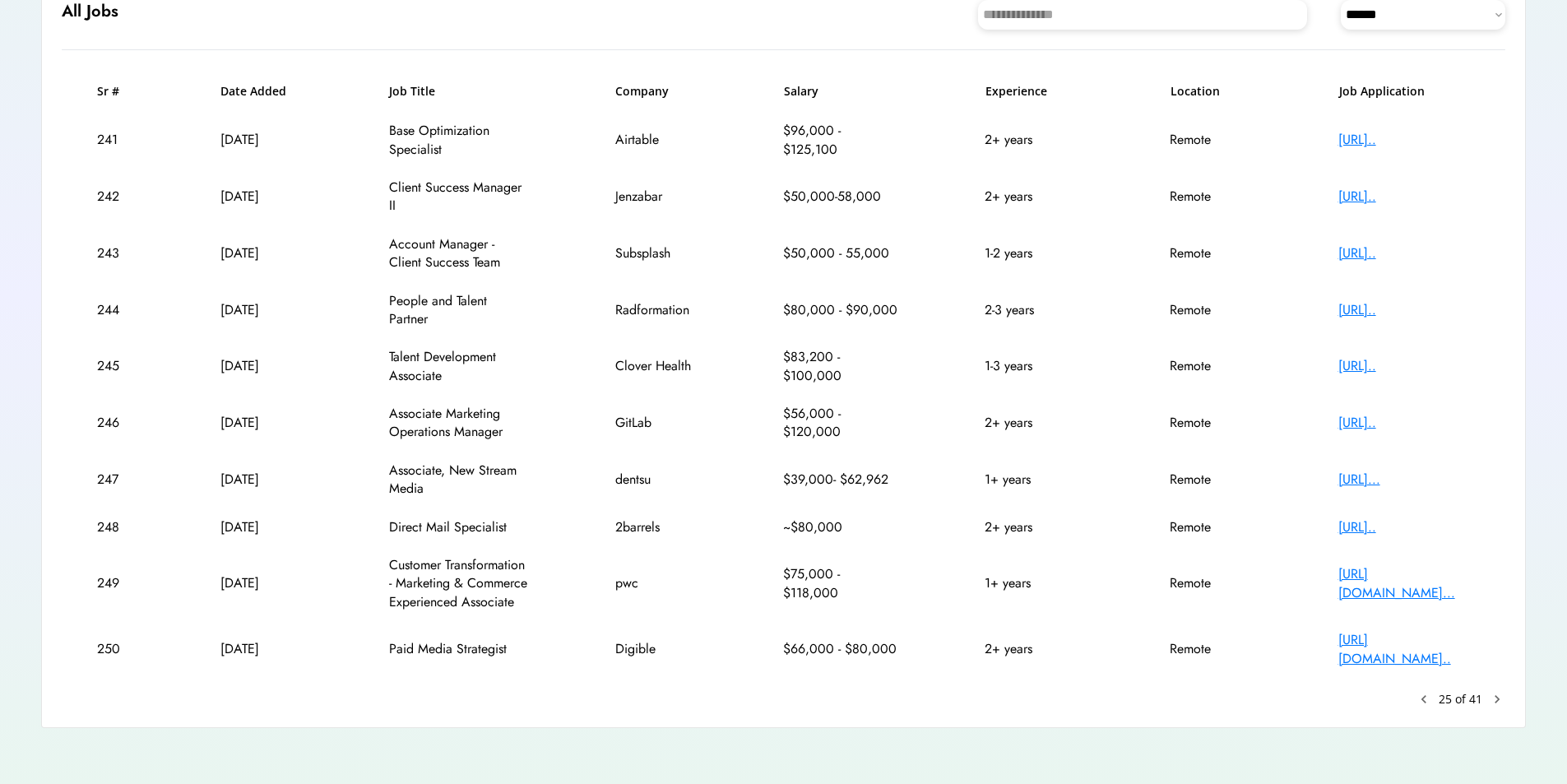
scroll to position [200, 0]
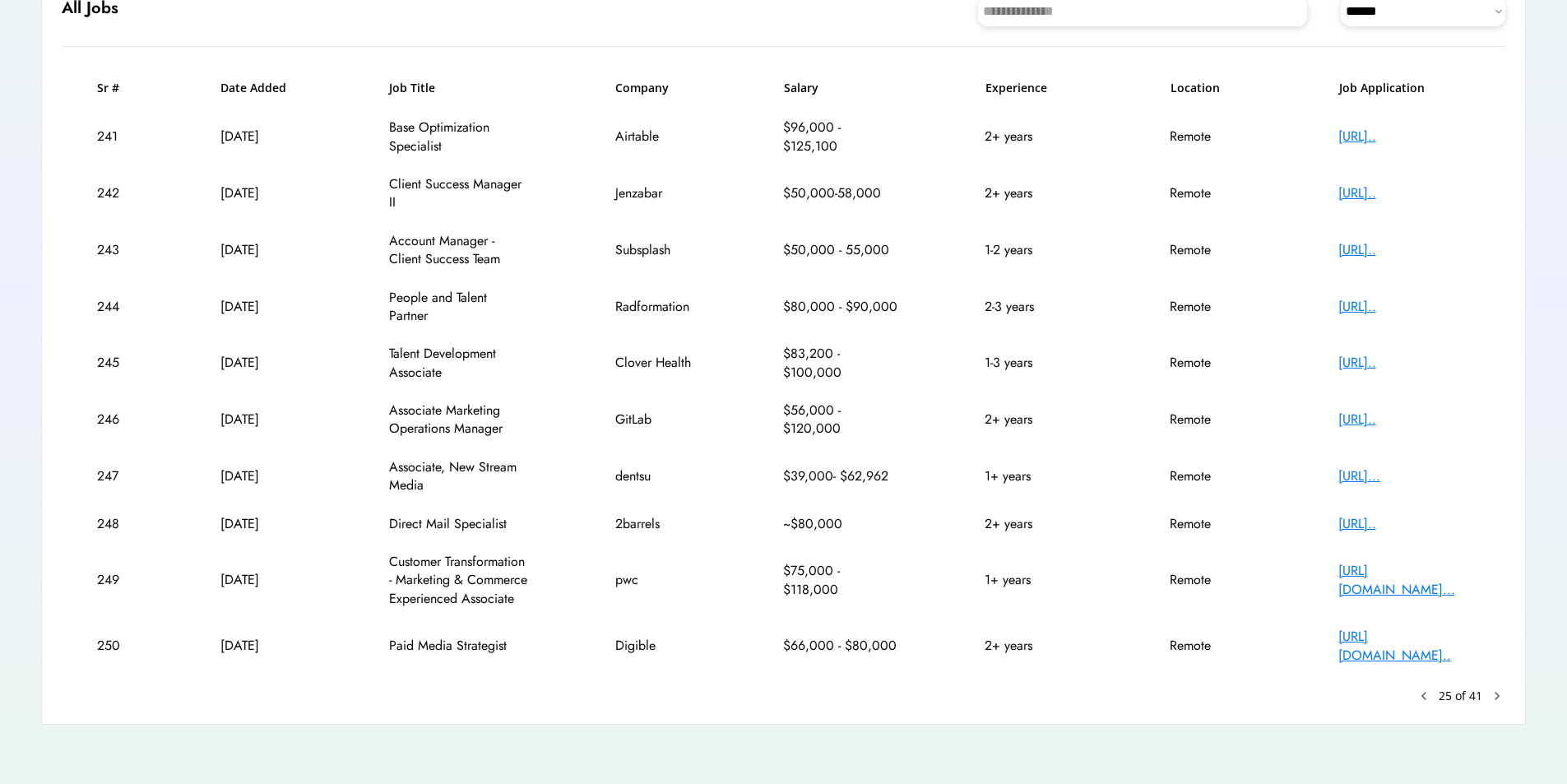
click at [1494, 692] on text "chevron_right" at bounding box center [1497, 696] width 17 height 17
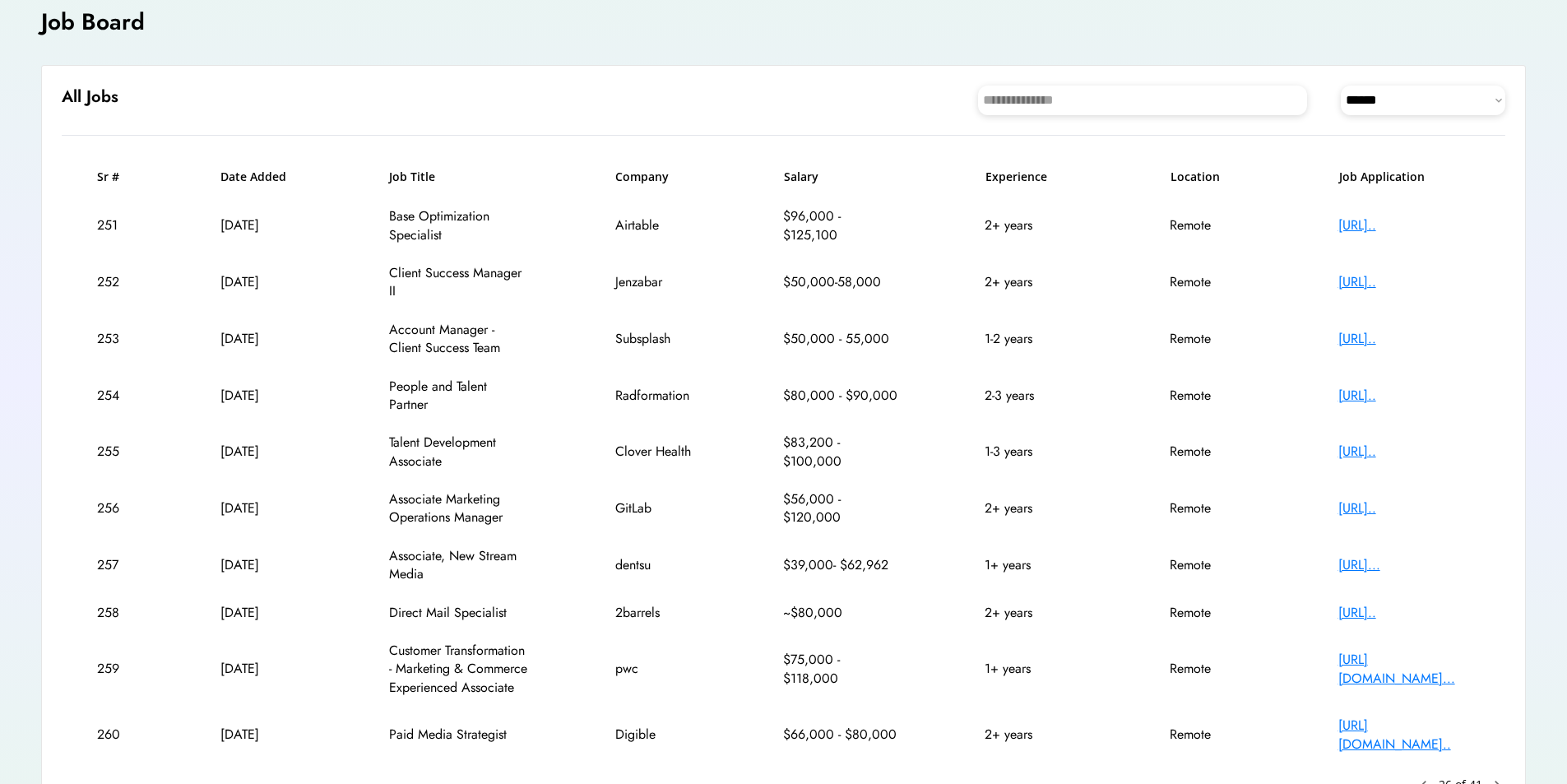
scroll to position [105, 0]
